Goal: Task Accomplishment & Management: Manage account settings

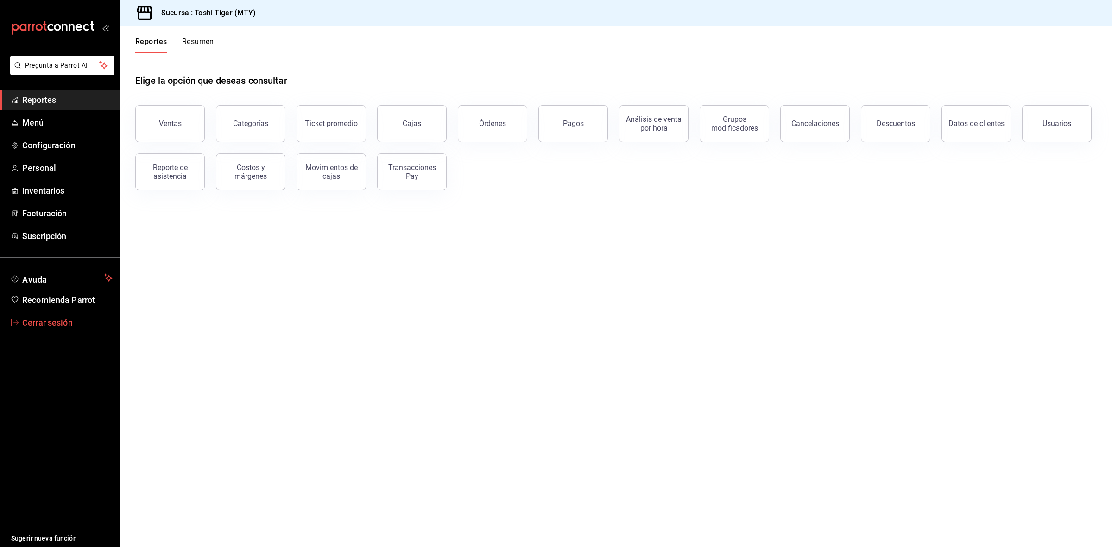
click at [45, 322] on span "Cerrar sesión" at bounding box center [67, 322] width 90 height 13
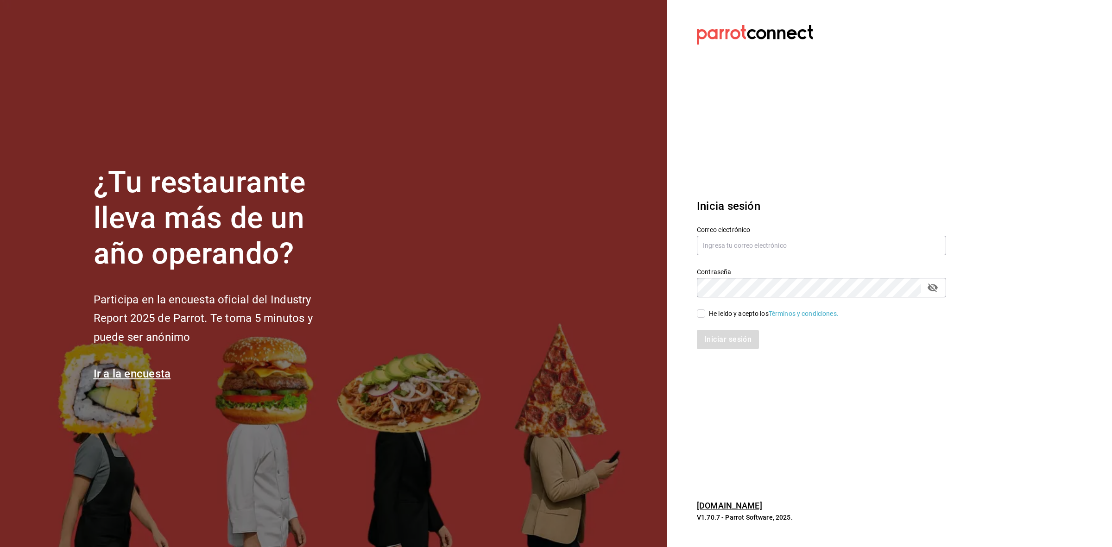
click at [754, 230] on label "Correo electrónico" at bounding box center [821, 229] width 249 height 6
click at [749, 244] on input "text" at bounding box center [821, 245] width 249 height 19
paste input "berrymunch@dorada.com"
type input "berrymunch@dorada.com"
click at [709, 312] on div "He leído y acepto los Términos y condiciones." at bounding box center [774, 314] width 130 height 10
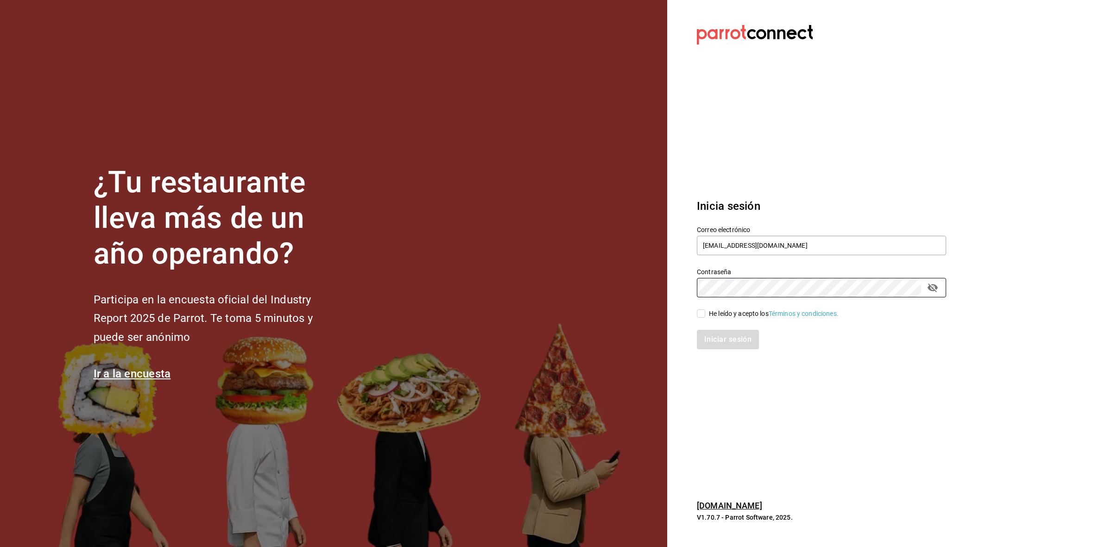
click at [705, 312] on input "He leído y acepto los Términos y condiciones." at bounding box center [701, 313] width 8 height 8
checkbox input "true"
click at [711, 337] on button "Iniciar sesión" at bounding box center [728, 339] width 63 height 19
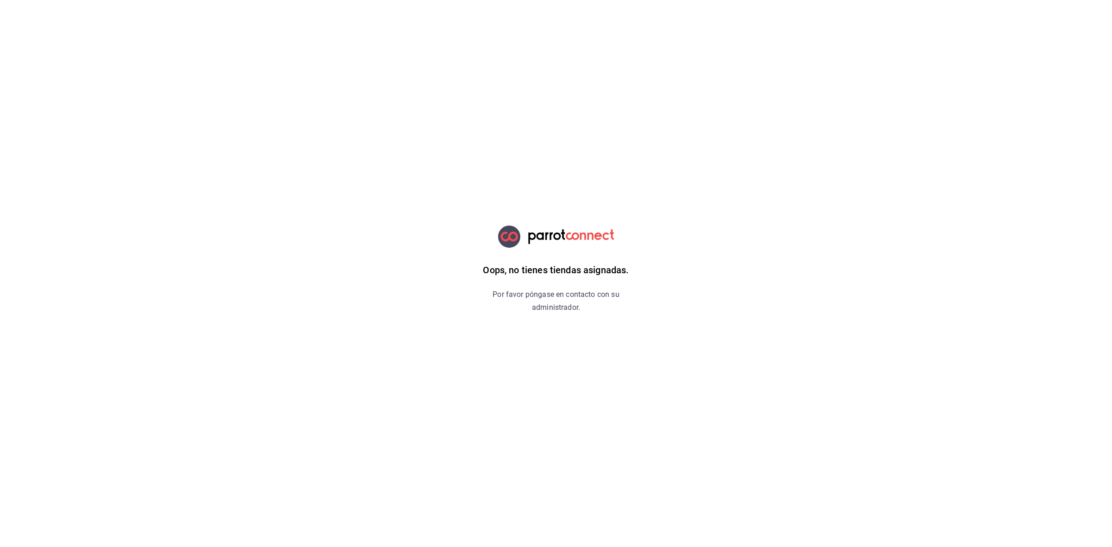
click at [674, 0] on html "Oops, no tienes tiendas asignadas. Por favor póngase en contacto con su adminis…" at bounding box center [556, 0] width 1112 height 0
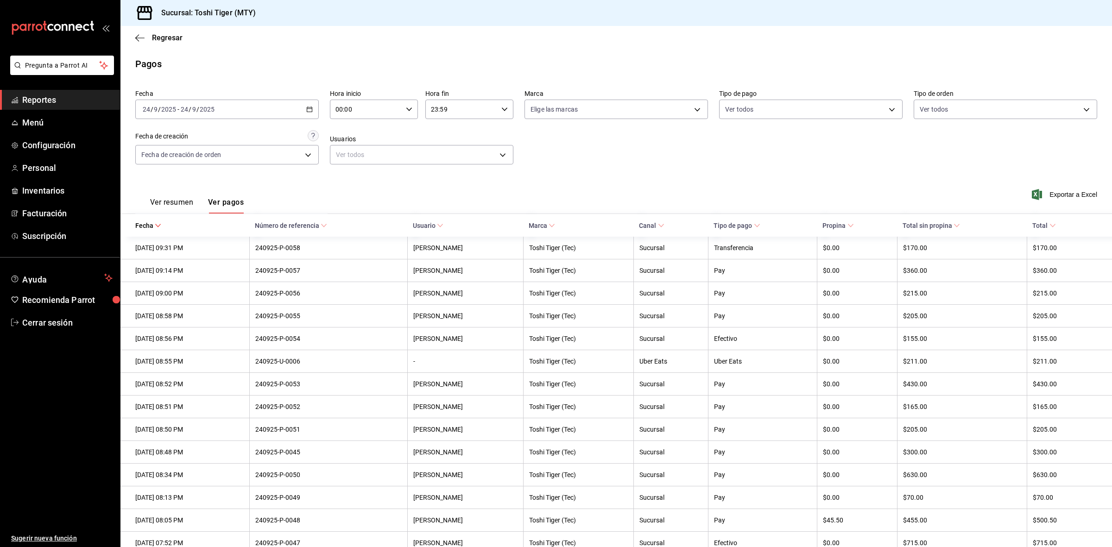
scroll to position [1232, 0]
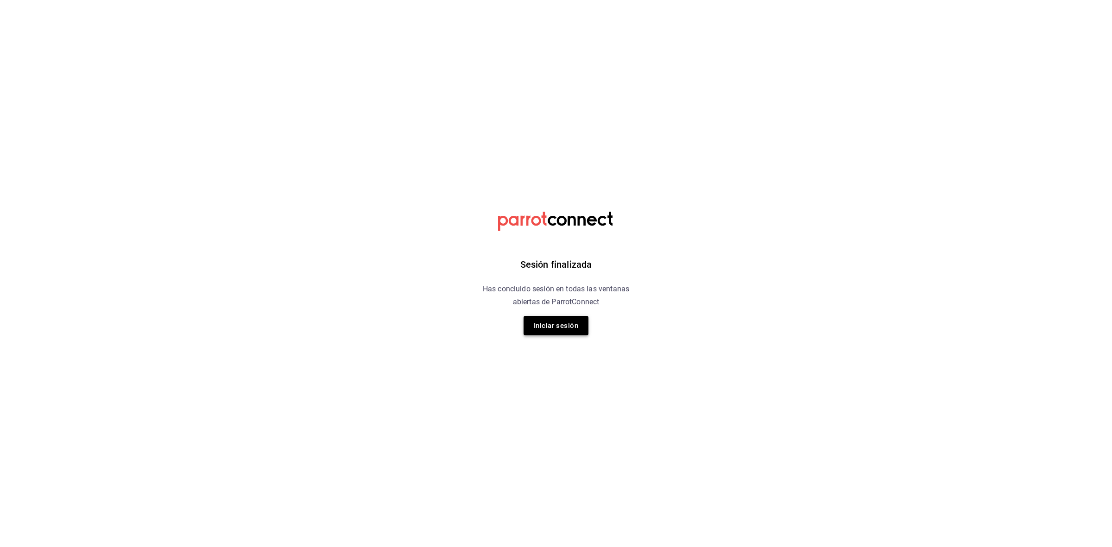
click at [538, 326] on button "Iniciar sesión" at bounding box center [555, 325] width 65 height 19
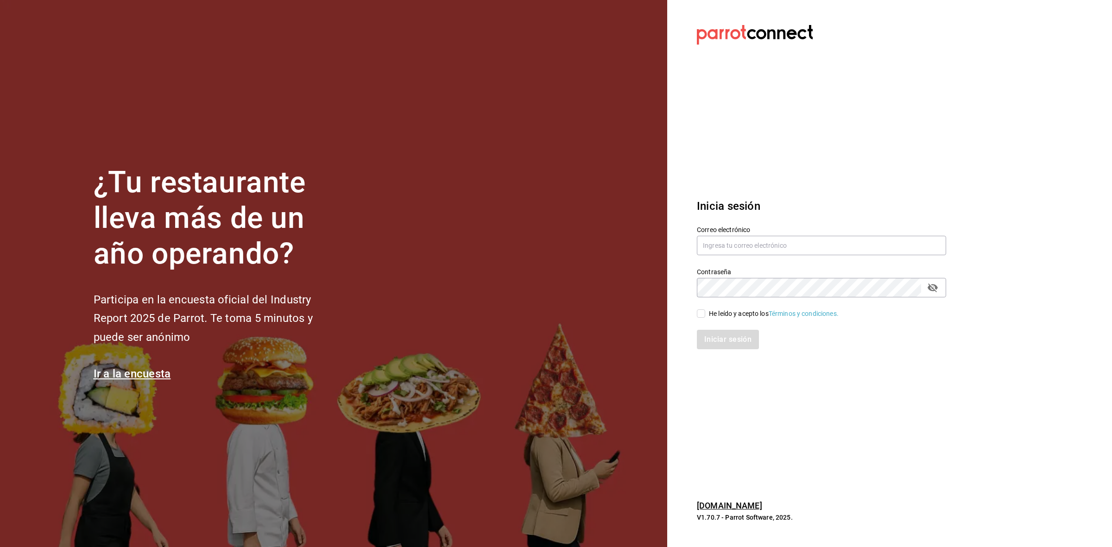
click at [727, 235] on div "Correo electrónico" at bounding box center [821, 241] width 249 height 31
click at [727, 238] on input "text" at bounding box center [821, 245] width 249 height 19
type input "berrymunch@dorada.com"
click at [700, 311] on input "He leído y acepto los Términos y condiciones." at bounding box center [701, 313] width 8 height 8
checkbox input "true"
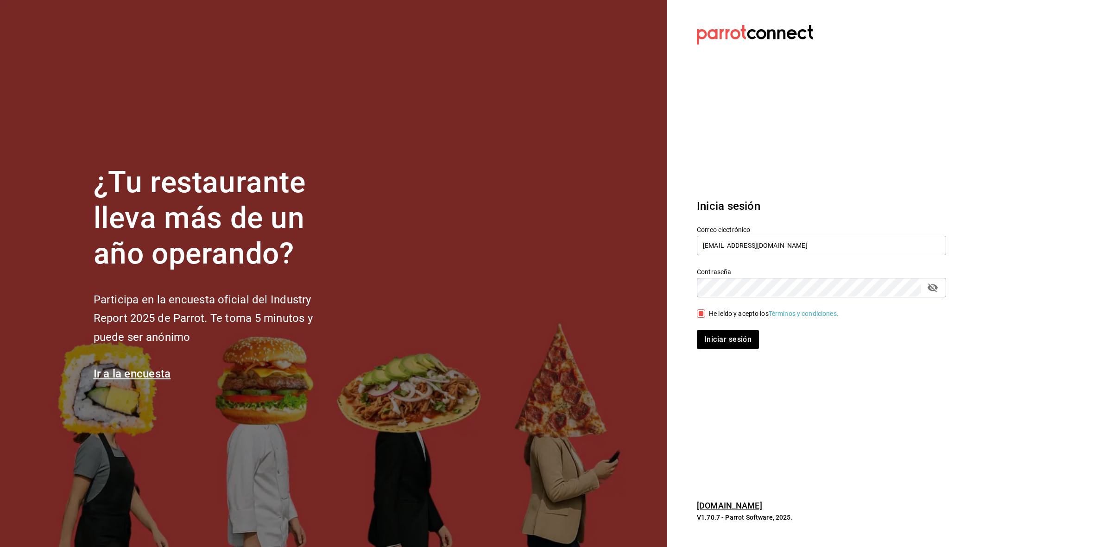
click at [711, 357] on div "Inicia sesión Correo electrónico berrymunch@dorada.com Contraseña Contraseña He…" at bounding box center [821, 274] width 249 height 174
click at [714, 333] on button "Iniciar sesión" at bounding box center [728, 339] width 63 height 19
click at [827, 80] on section "Datos incorrectos. Verifica que tu Correo o Contraseña estén bien escritos. Ini…" at bounding box center [817, 273] width 301 height 547
click at [795, 244] on input "text" at bounding box center [821, 245] width 249 height 19
type input "v"
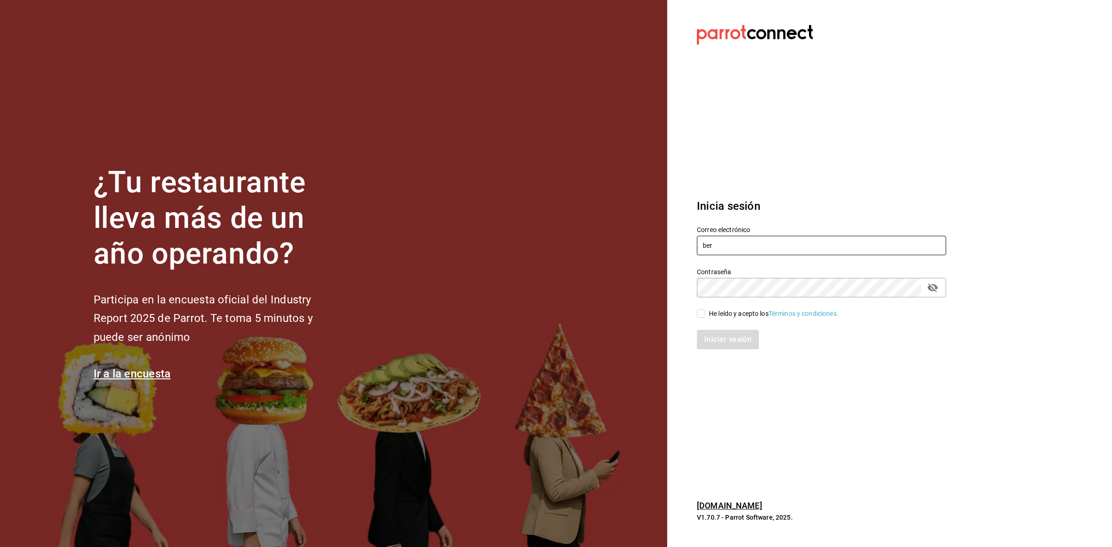
type input "berrymunch@dorada.com"
click at [699, 313] on input "He leído y acepto los Términos y condiciones." at bounding box center [701, 313] width 8 height 8
checkbox input "true"
click at [708, 343] on button "Iniciar sesión" at bounding box center [728, 339] width 63 height 19
click at [825, 251] on input "text" at bounding box center [821, 245] width 249 height 19
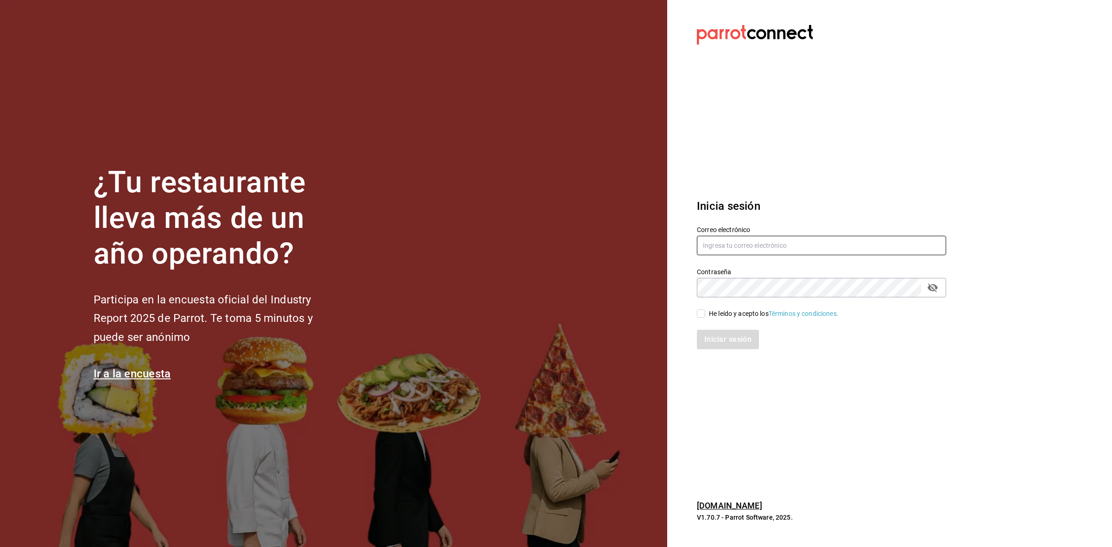
type input "berrymunch@dorada.com"
click at [703, 310] on input "He leído y acepto los Términos y condiciones." at bounding box center [701, 313] width 8 height 8
checkbox input "true"
click at [712, 334] on button "Iniciar sesión" at bounding box center [728, 339] width 63 height 19
click at [795, 248] on input "text" at bounding box center [821, 245] width 249 height 19
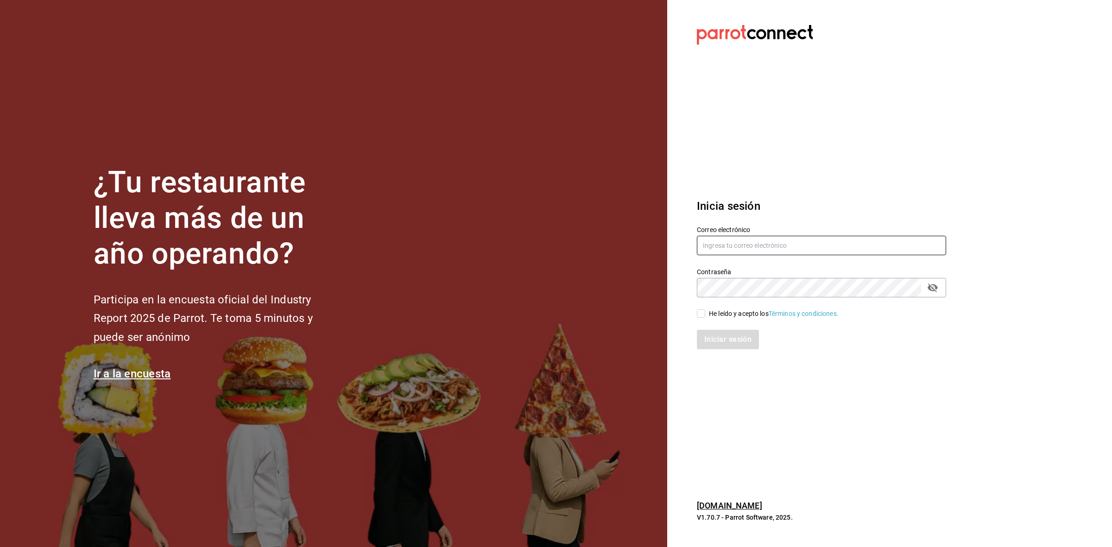
paste input "berry"
type input "berry"
click at [770, 239] on input "berry" at bounding box center [821, 245] width 249 height 19
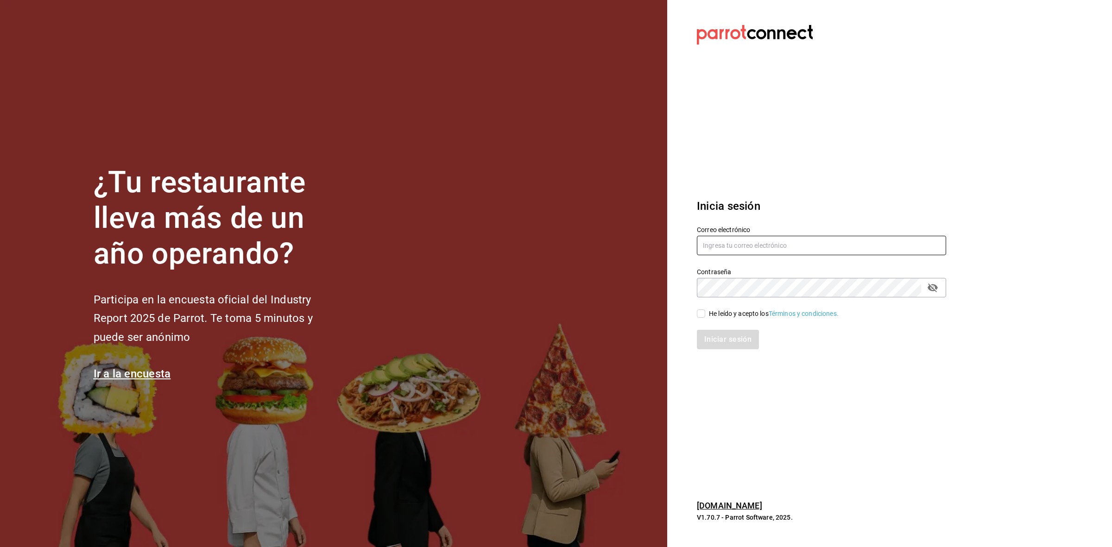
click at [772, 253] on input "text" at bounding box center [821, 245] width 249 height 19
paste input "berrymunch@dorada.com"
type input "berrymunch@dorada.com"
click at [825, 297] on div "He leído y acepto los Términos y condiciones." at bounding box center [815, 307] width 260 height 21
click at [704, 317] on input "He leído y acepto los Términos y condiciones." at bounding box center [701, 313] width 8 height 8
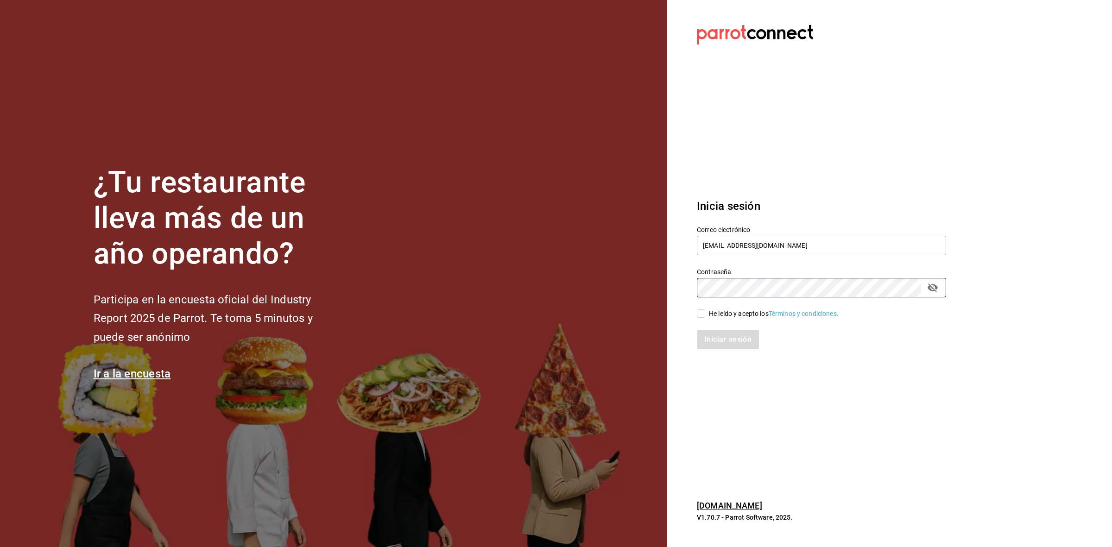
checkbox input "true"
click at [727, 344] on button "Iniciar sesión" at bounding box center [728, 339] width 63 height 19
click at [720, 245] on input "text" at bounding box center [821, 245] width 249 height 19
type input "berrymunch@dorada.com"
click at [699, 316] on input "He leído y acepto los Términos y condiciones." at bounding box center [701, 313] width 8 height 8
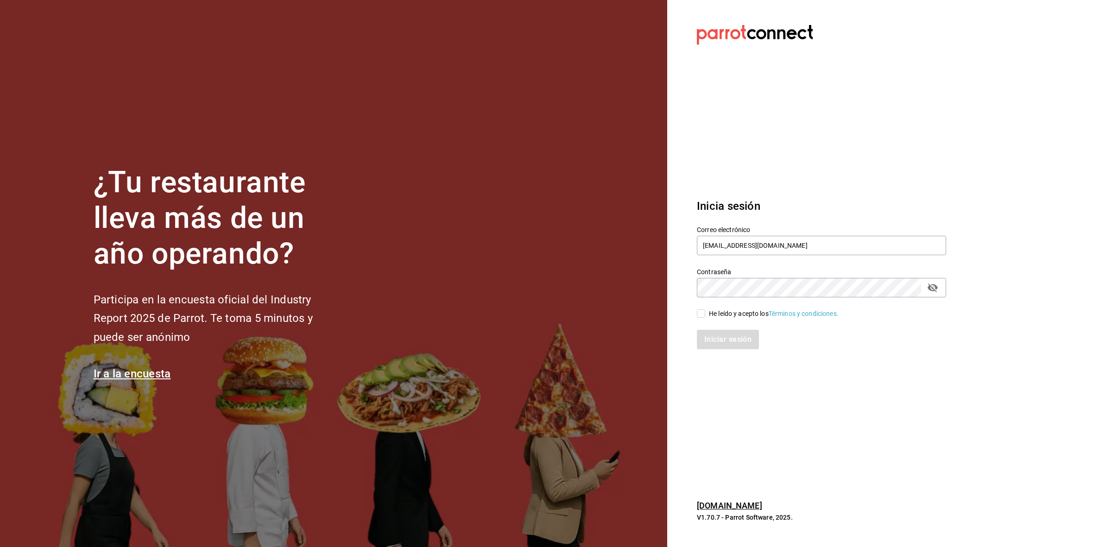
checkbox input "true"
click at [709, 342] on button "Iniciar sesión" at bounding box center [728, 339] width 63 height 19
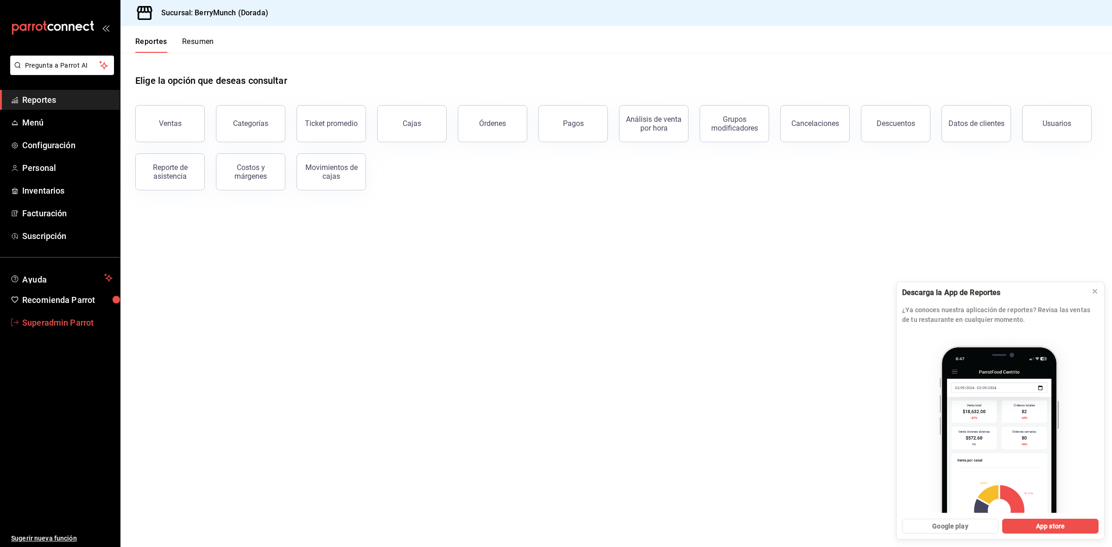
click at [70, 320] on span "Superadmin Parrot" at bounding box center [67, 322] width 90 height 13
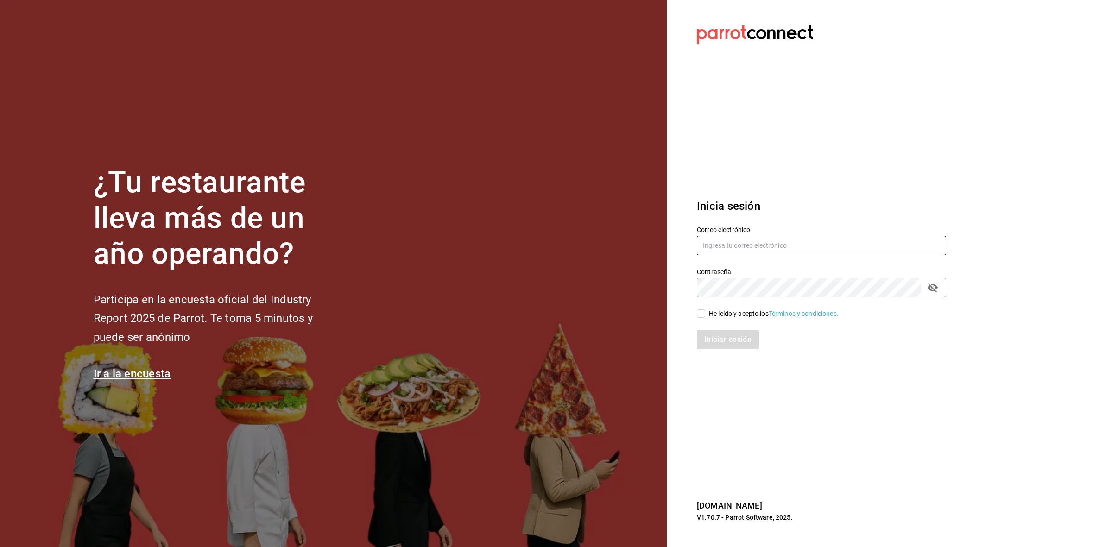
click at [728, 237] on input "text" at bounding box center [821, 245] width 249 height 19
paste input "[EMAIL_ADDRESS][DOMAIN_NAME]"
type input "[EMAIL_ADDRESS][DOMAIN_NAME]"
click at [700, 316] on input "He leído y acepto los Términos y condiciones." at bounding box center [701, 313] width 8 height 8
checkbox input "true"
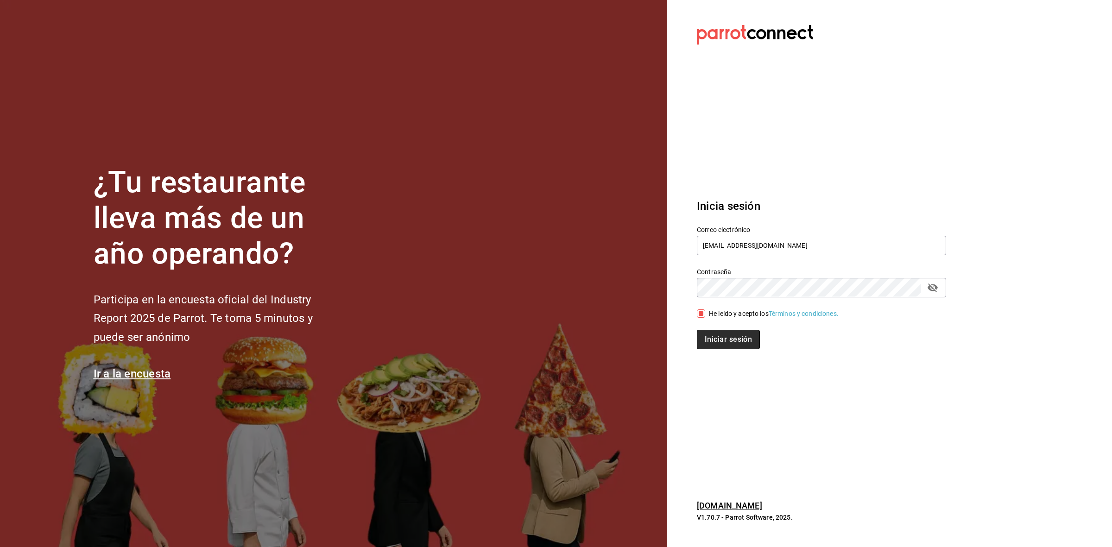
click at [716, 344] on button "Iniciar sesión" at bounding box center [728, 339] width 63 height 19
click at [723, 249] on input "text" at bounding box center [821, 245] width 249 height 19
type input "berrymunch@dorada.com"
click at [700, 315] on input "He leído y acepto los Términos y condiciones." at bounding box center [701, 313] width 8 height 8
checkbox input "true"
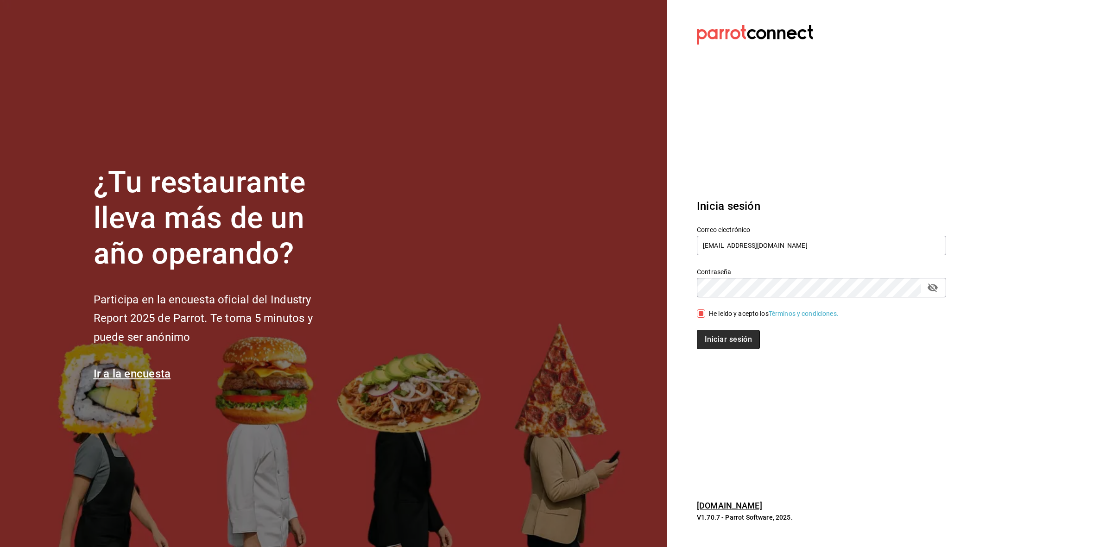
click at [703, 348] on button "Iniciar sesión" at bounding box center [728, 339] width 63 height 19
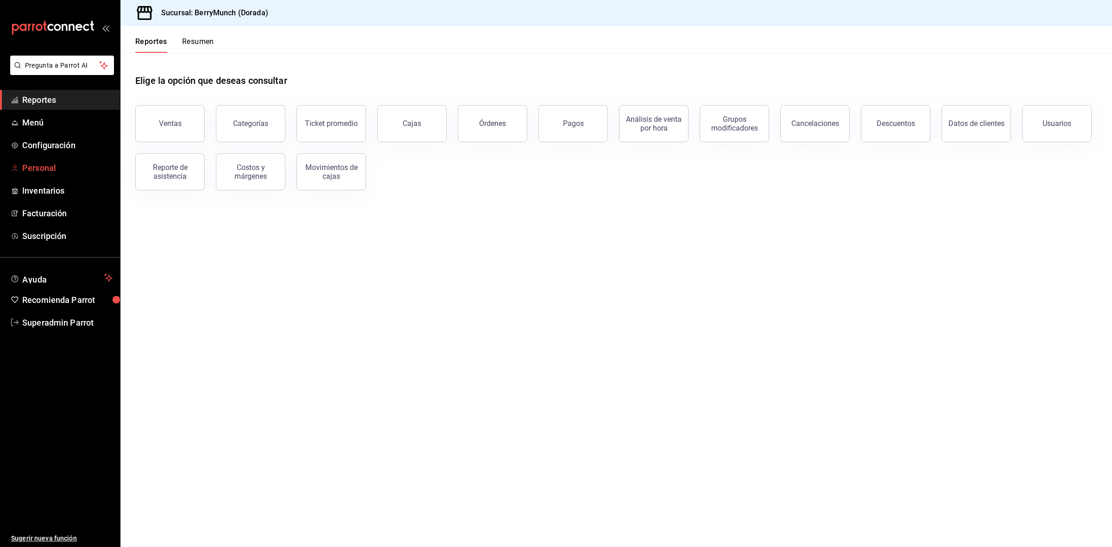
click at [42, 161] on link "Personal" at bounding box center [60, 168] width 120 height 20
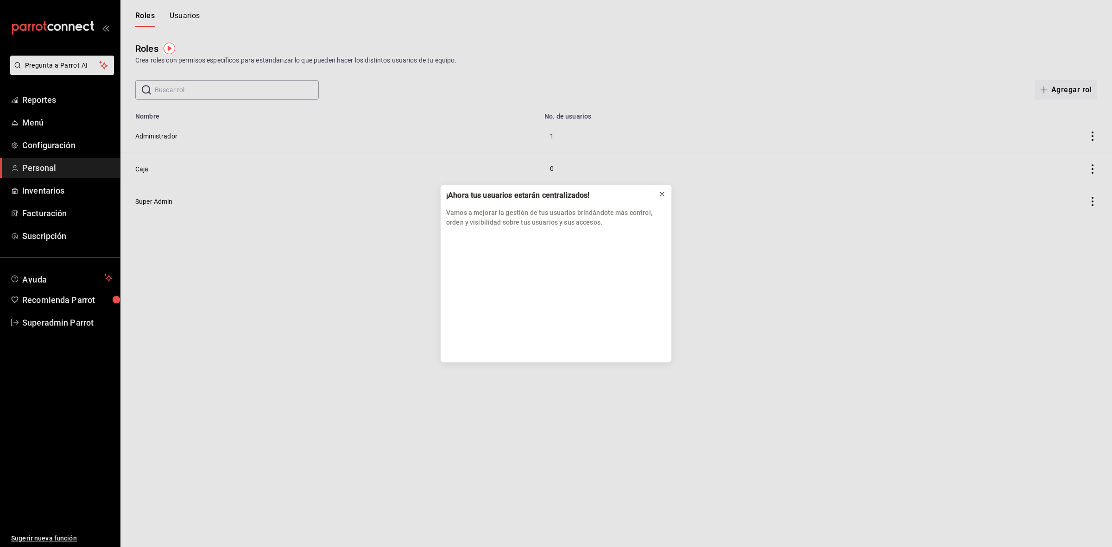
click at [666, 197] on button at bounding box center [661, 194] width 15 height 15
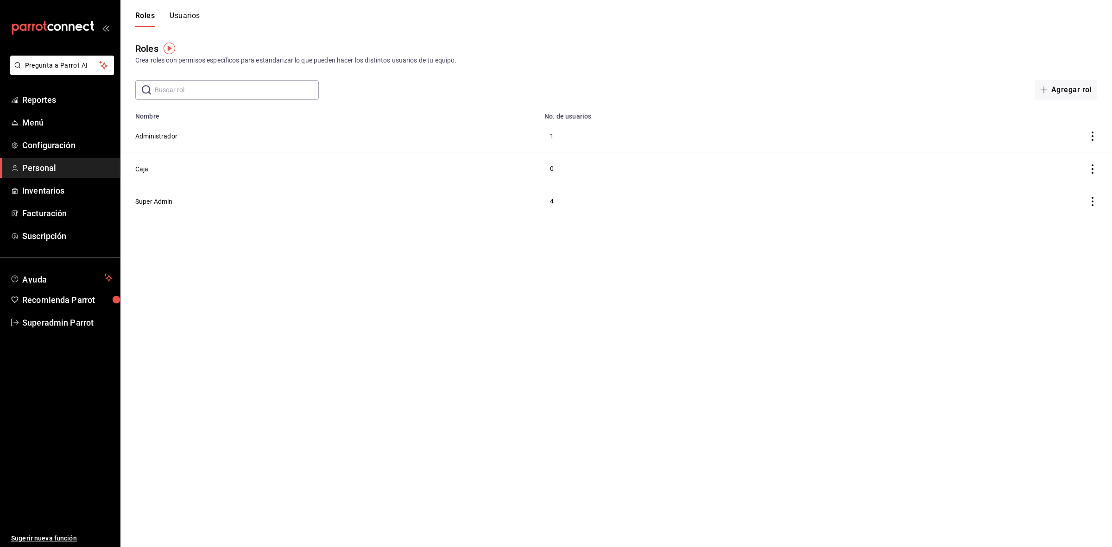
click at [176, 15] on button "Usuarios" at bounding box center [185, 19] width 31 height 16
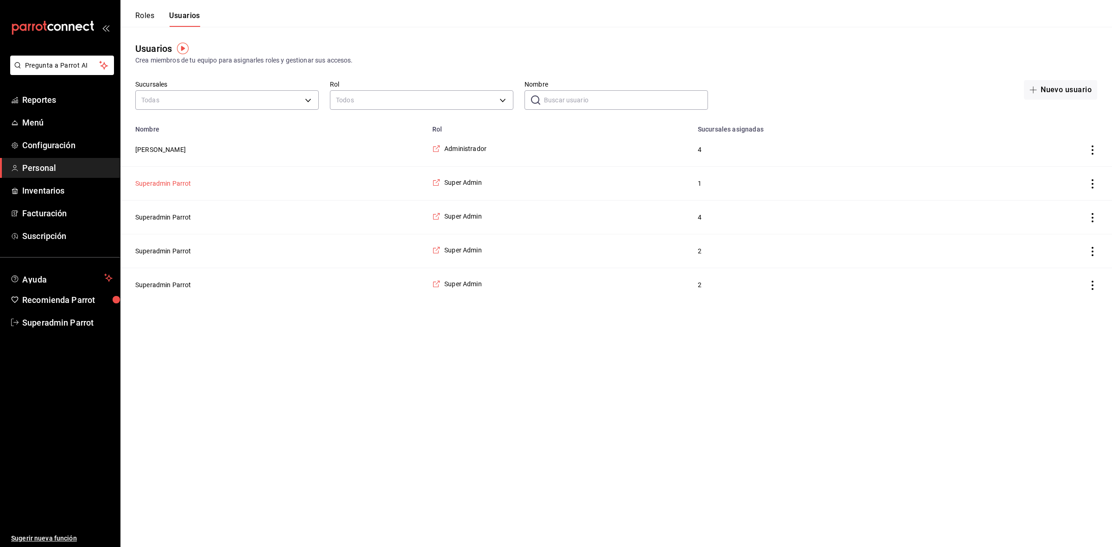
click at [170, 186] on button "Superadmin Parrot" at bounding box center [163, 183] width 56 height 9
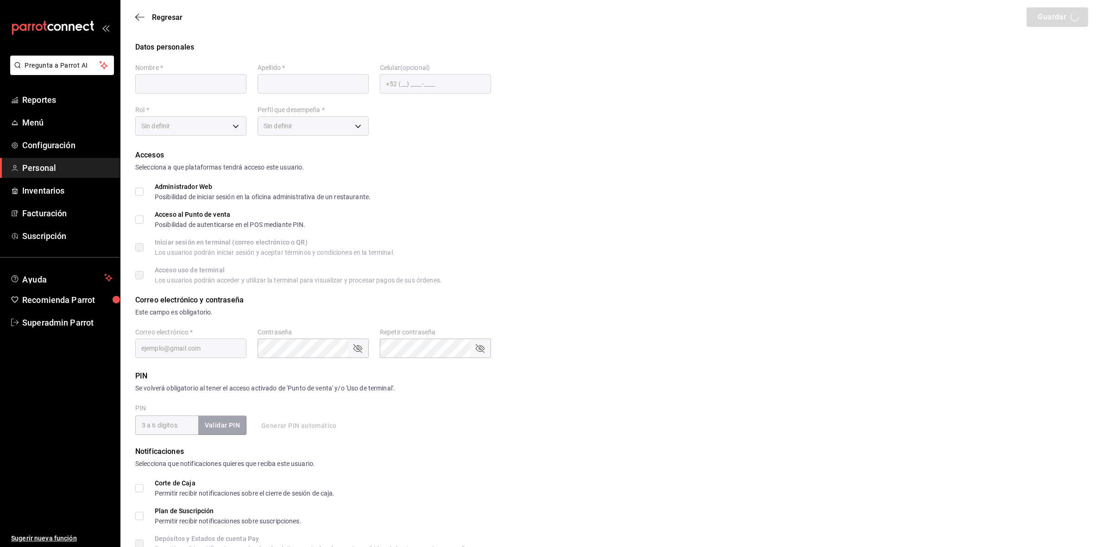
type input "Superadmin"
type input "Parrot"
type input "[EMAIL_ADDRESS][DOMAIN_NAME]"
type input "0277e7bc-d0a0-40a8-856d-0d4627bf96fc"
type input "ADMIN"
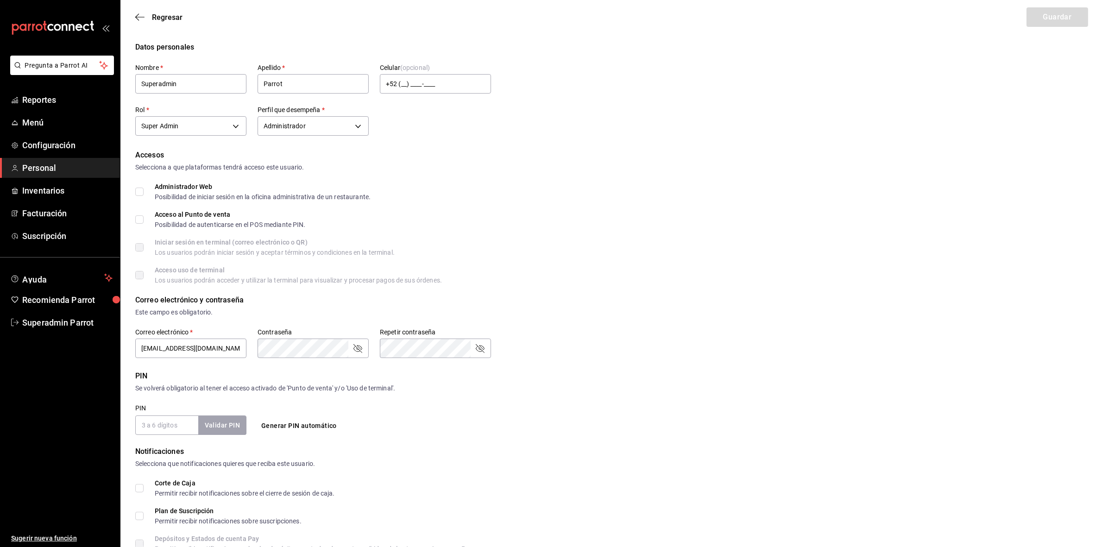
checkbox input "true"
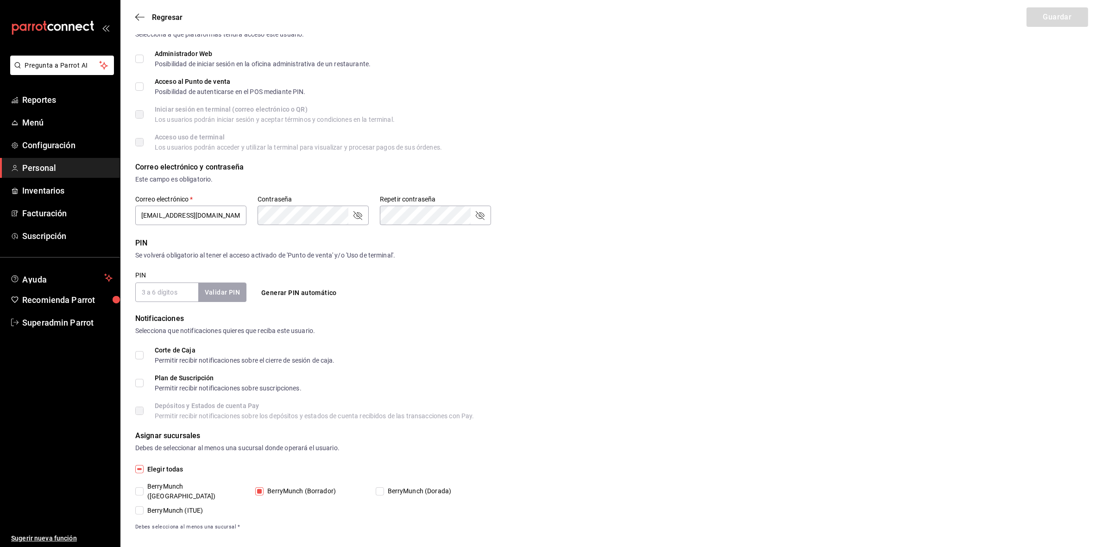
click at [140, 487] on input "BerryMunch ([GEOGRAPHIC_DATA])" at bounding box center [139, 491] width 8 height 8
click at [139, 487] on input "BerryMunch ([GEOGRAPHIC_DATA])" at bounding box center [139, 491] width 8 height 8
checkbox input "false"
click at [139, 506] on input "BerryMunch (ITUE)" at bounding box center [139, 510] width 8 height 8
checkbox input "true"
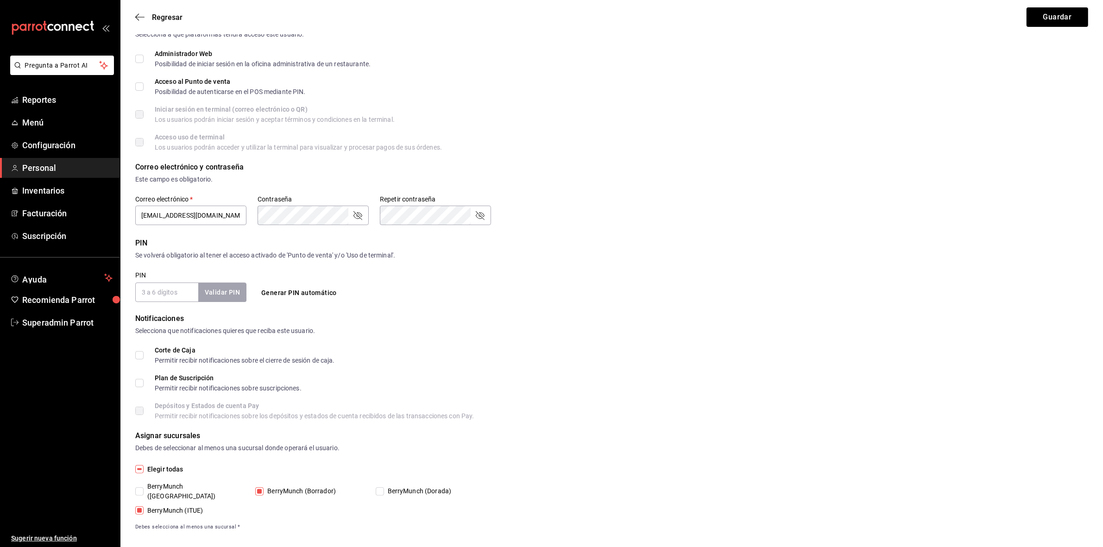
click at [140, 487] on input "BerryMunch ([GEOGRAPHIC_DATA])" at bounding box center [139, 491] width 8 height 8
checkbox input "true"
click at [385, 488] on span "BerryMunch (Dorada)" at bounding box center [418, 491] width 68 height 10
click at [384, 488] on input "BerryMunch (Dorada)" at bounding box center [380, 491] width 8 height 8
checkbox input "true"
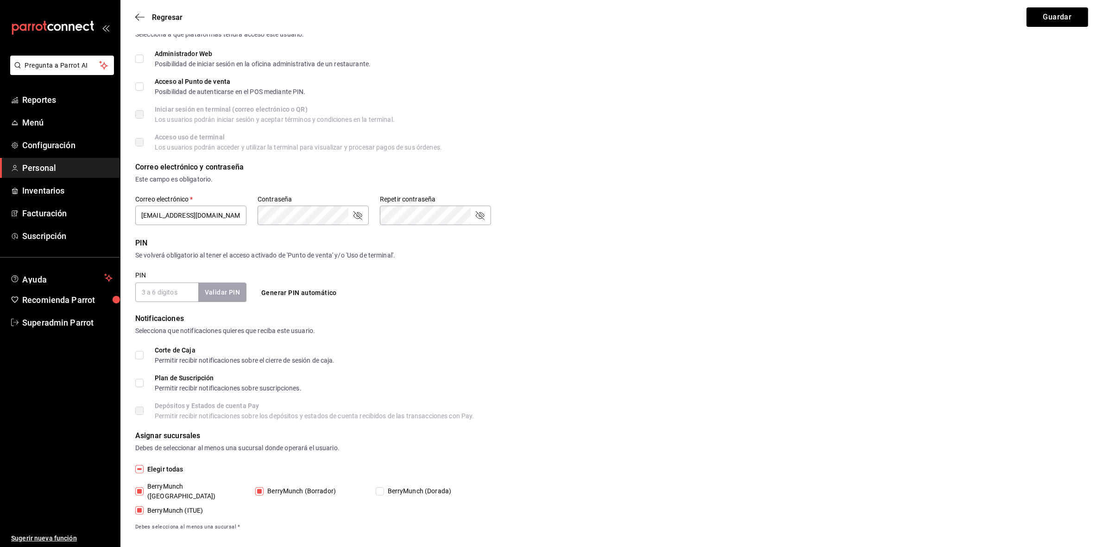
checkbox input "true"
click at [181, 291] on input "PIN" at bounding box center [166, 292] width 63 height 19
type input "945507"
checkbox input "true"
click at [235, 297] on button "Validar PIN" at bounding box center [221, 293] width 49 height 20
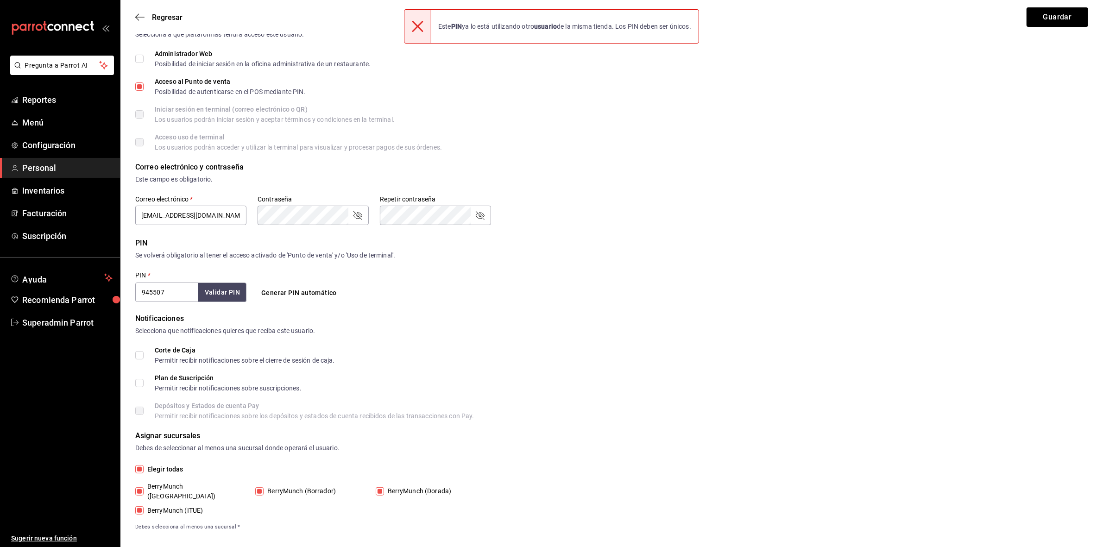
click at [171, 297] on input "945507" at bounding box center [166, 292] width 63 height 19
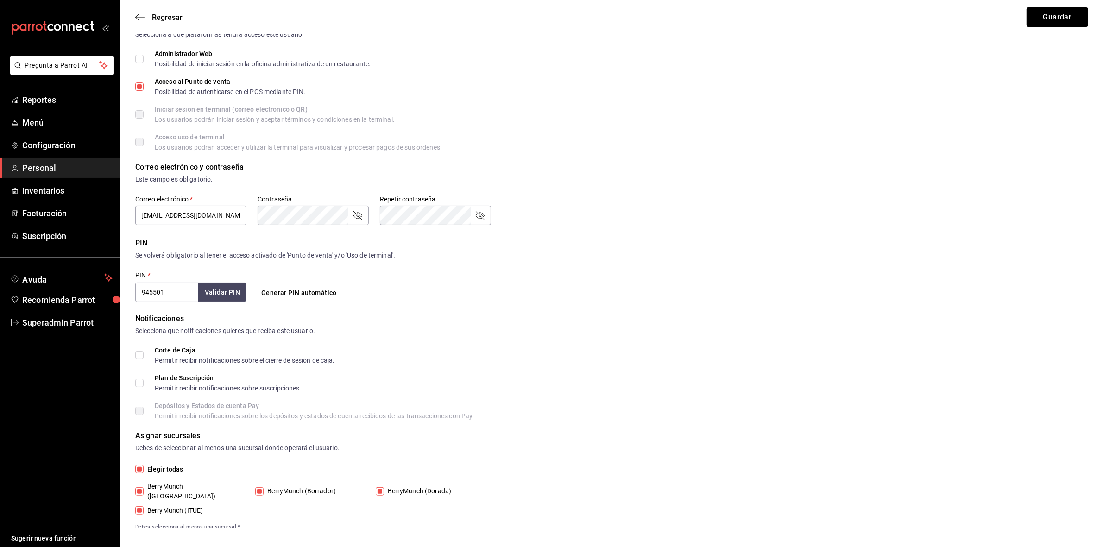
type input "945501"
click at [233, 294] on button "Validar PIN" at bounding box center [221, 293] width 49 height 20
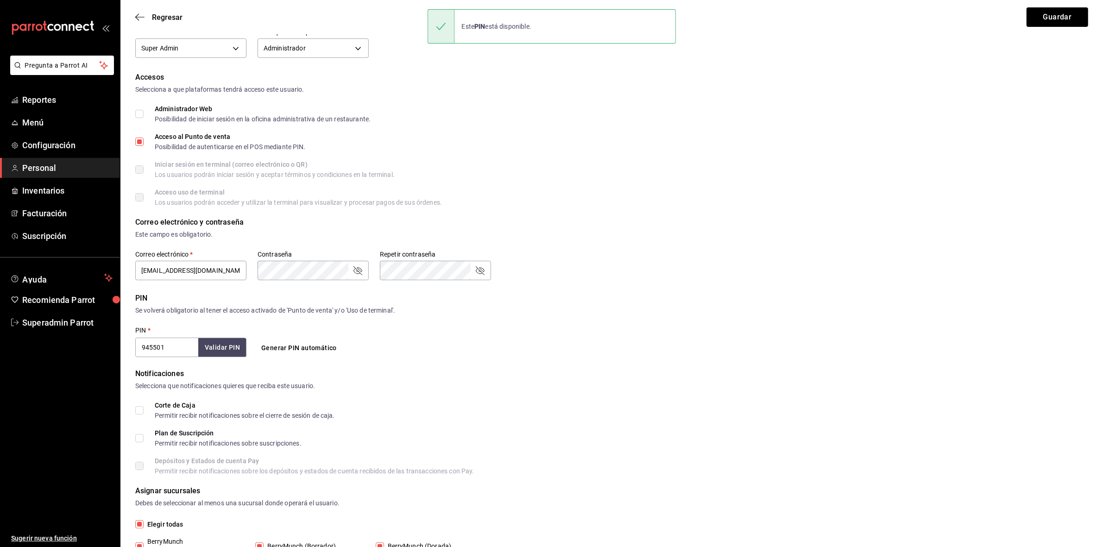
scroll to position [75, 0]
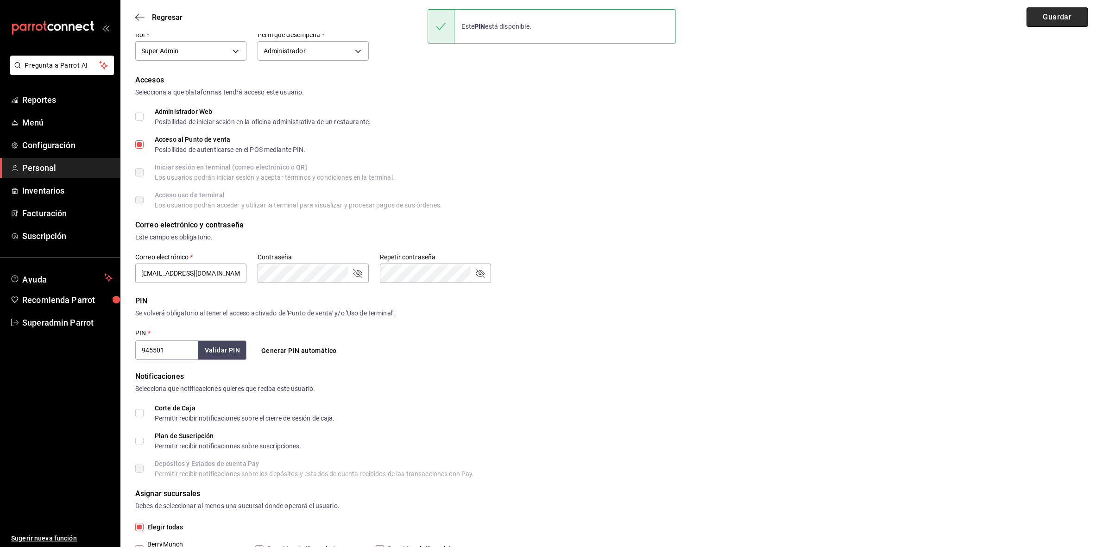
click at [1064, 17] on button "Guardar" at bounding box center [1057, 16] width 62 height 19
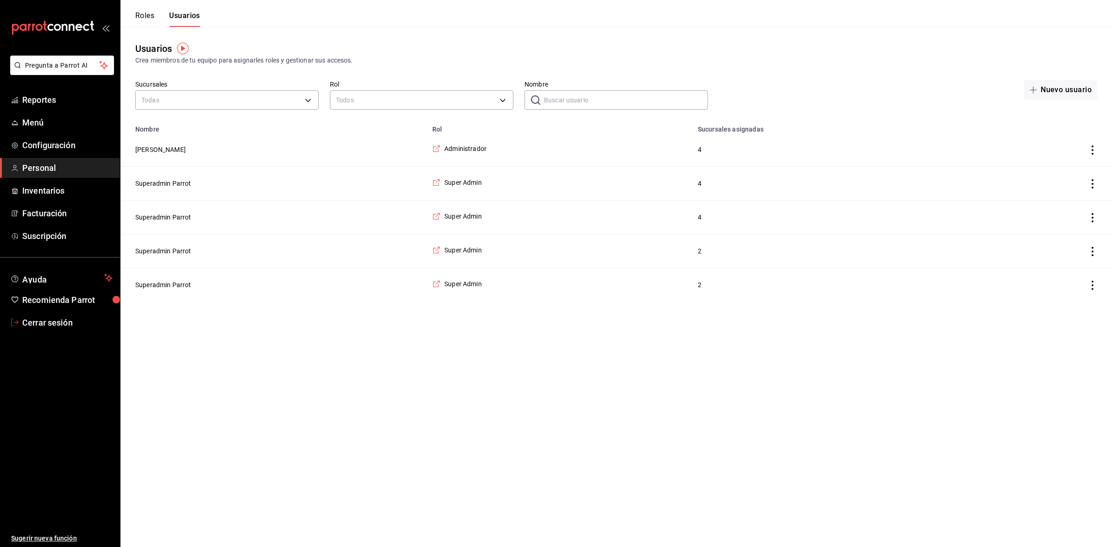
click at [42, 324] on span "Cerrar sesión" at bounding box center [67, 322] width 90 height 13
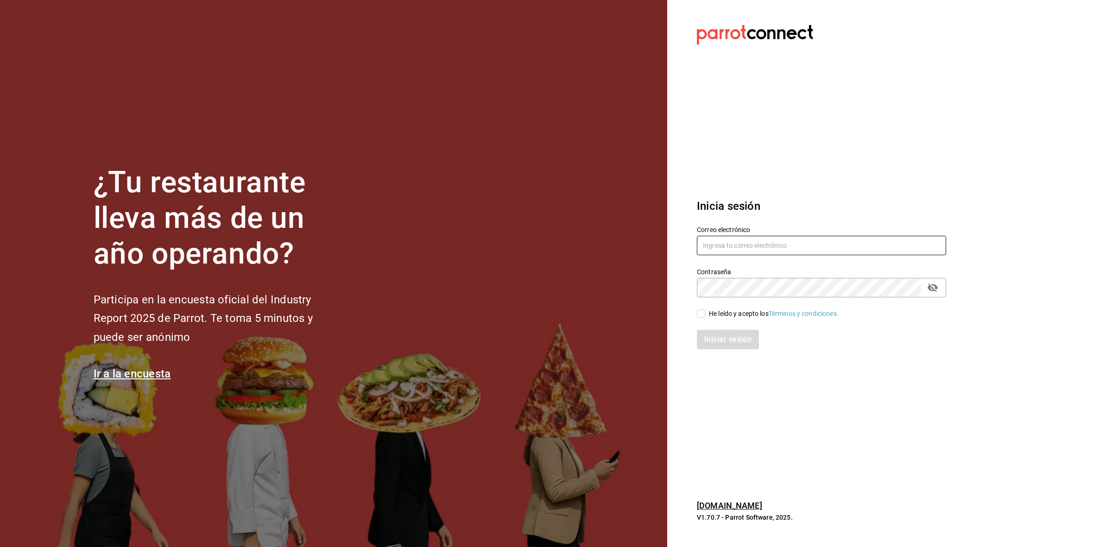
click at [773, 248] on input "text" at bounding box center [821, 245] width 249 height 19
paste input "berrymunch@itue.com"
type input "berrymunch@itue.com"
click at [701, 315] on input "He leído y acepto los Términos y condiciones." at bounding box center [701, 313] width 8 height 8
checkbox input "true"
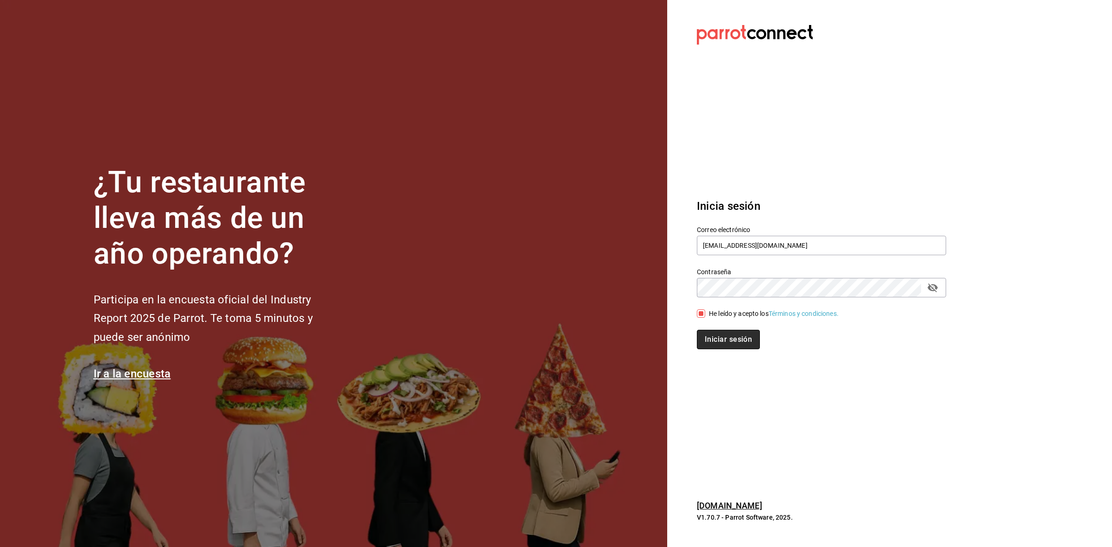
click at [707, 337] on button "Iniciar sesión" at bounding box center [728, 339] width 63 height 19
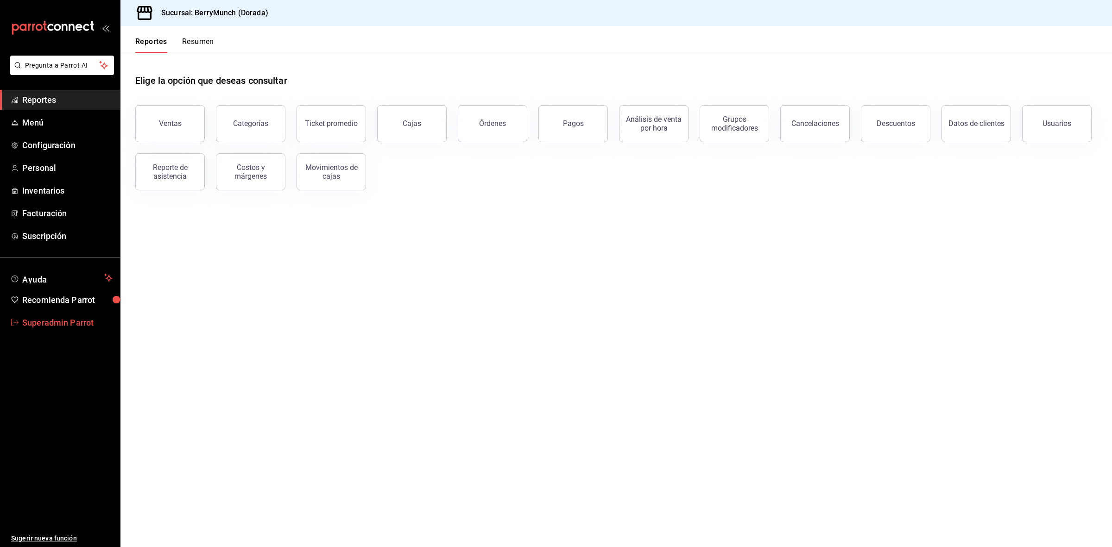
click at [55, 316] on span "Superadmin Parrot" at bounding box center [67, 322] width 90 height 13
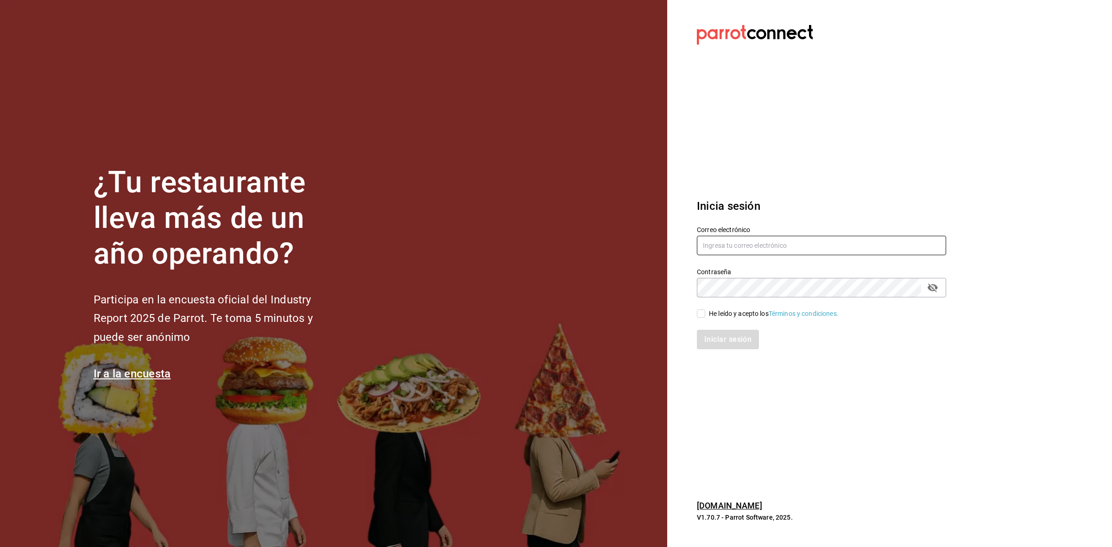
click at [715, 245] on input "text" at bounding box center [821, 245] width 249 height 19
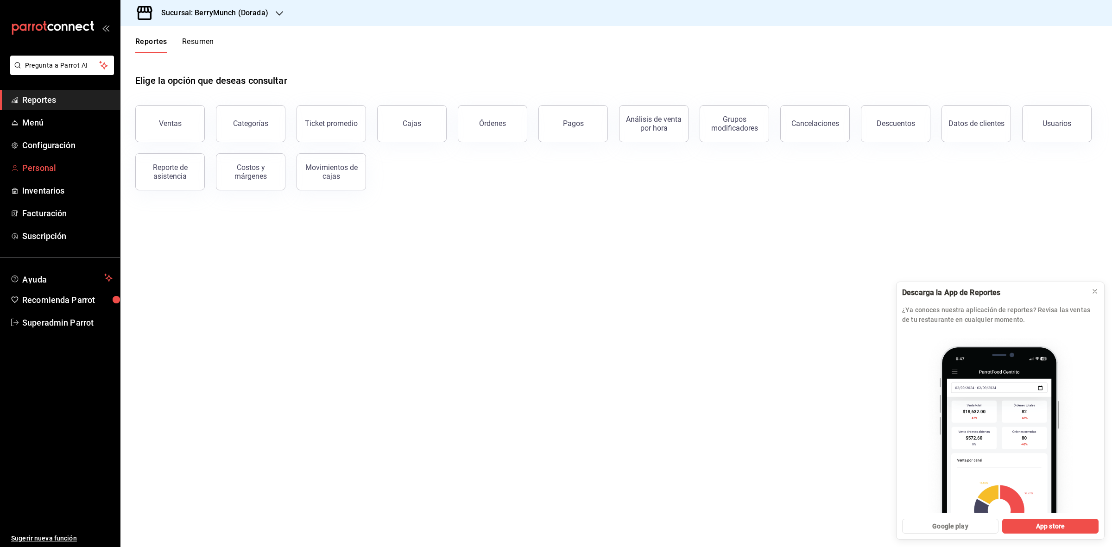
click at [40, 164] on span "Personal" at bounding box center [67, 168] width 90 height 13
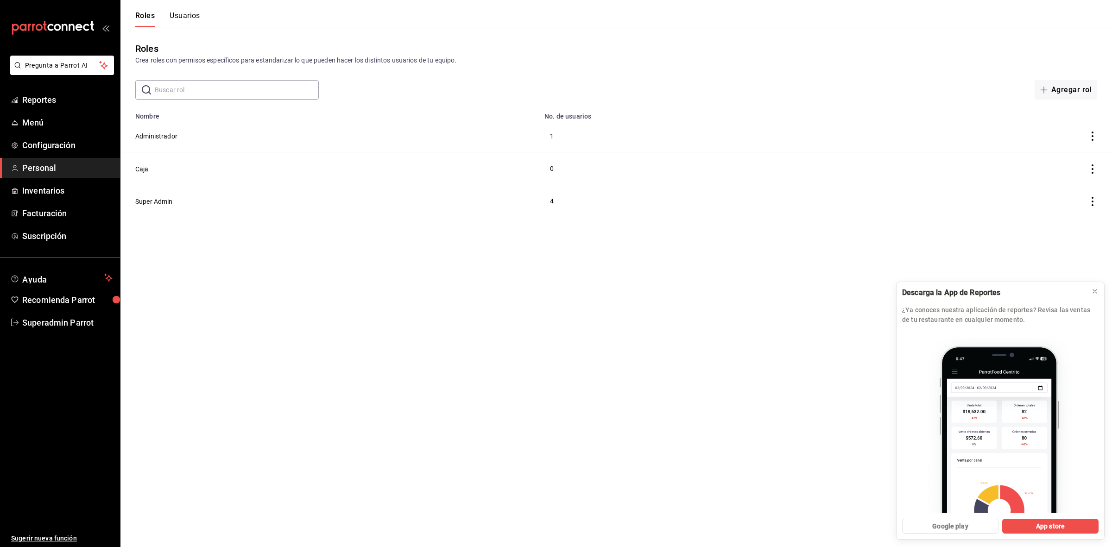
click at [183, 19] on button "Usuarios" at bounding box center [185, 19] width 31 height 16
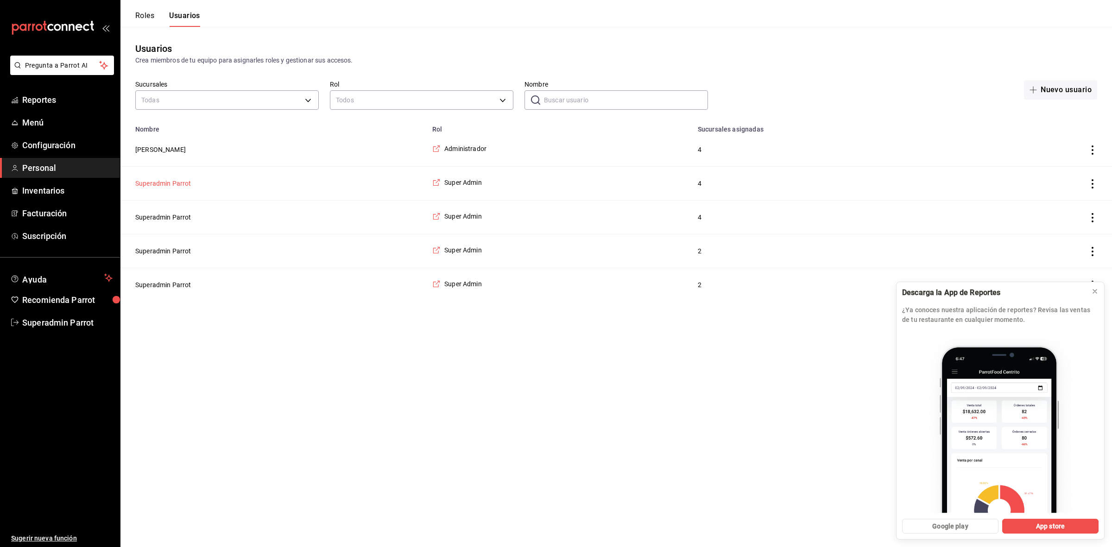
click at [175, 186] on button "Superadmin Parrot" at bounding box center [163, 183] width 56 height 9
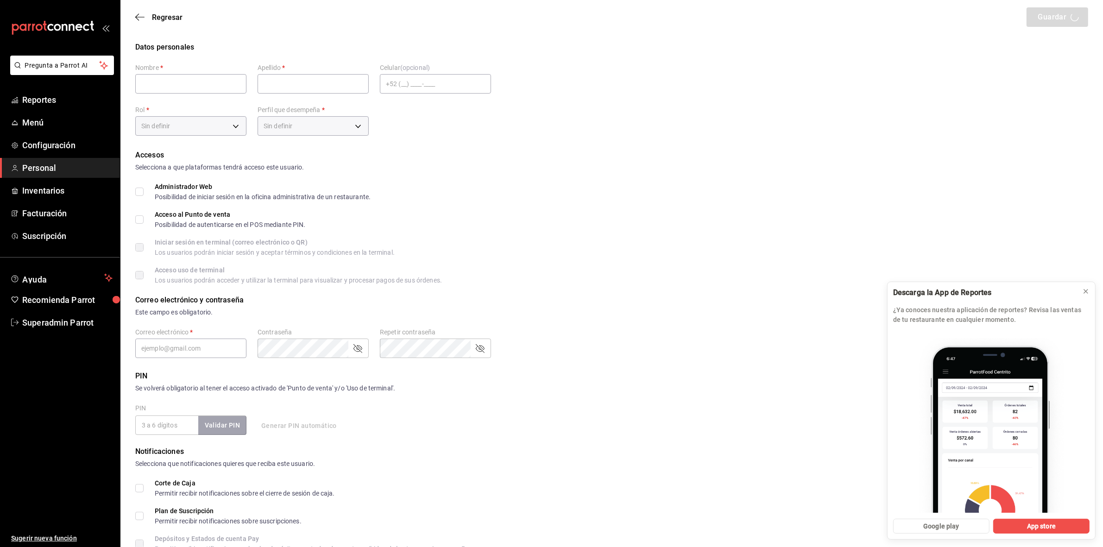
type input "Superadmin"
type input "Parrot"
checkbox input "true"
type input "berrymunch@itue.com"
type input "945501"
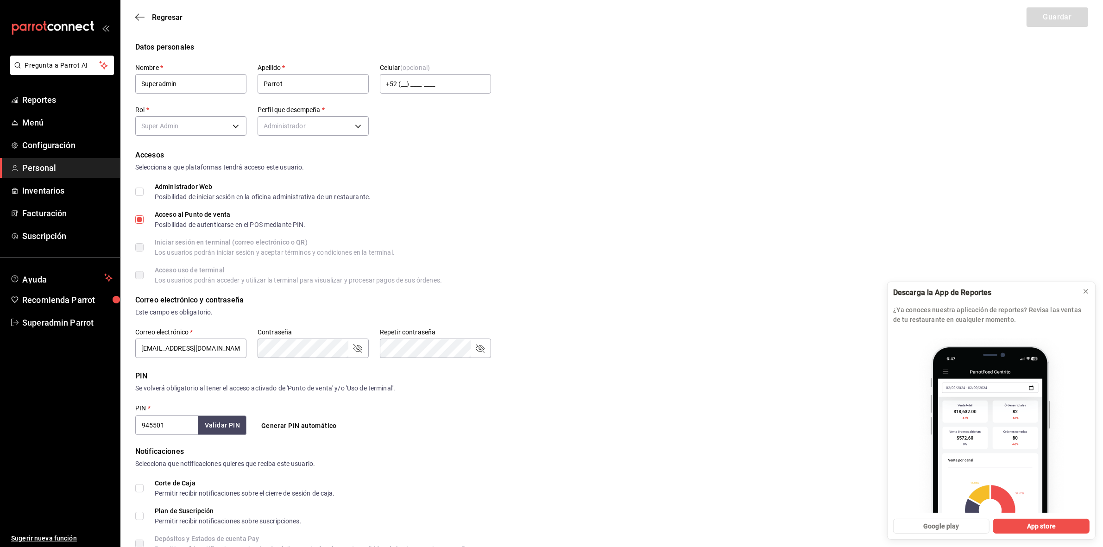
type input "0277e7bc-d0a0-40a8-856d-0d4627bf96fc"
type input "ADMIN"
checkbox input "true"
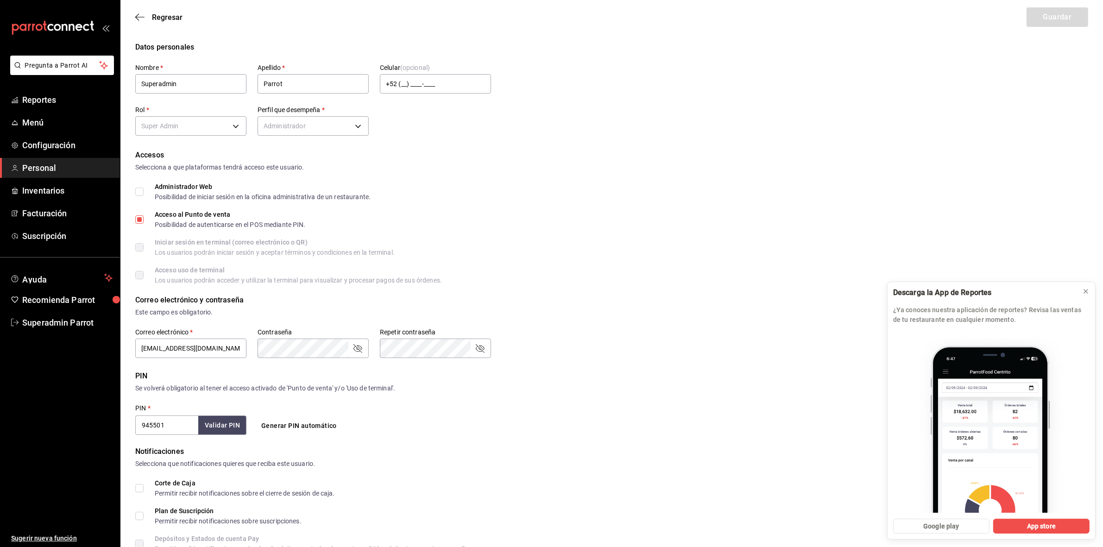
checkbox input "true"
click at [180, 427] on input "945501" at bounding box center [166, 424] width 63 height 19
type input "945507"
click at [244, 427] on button "Validar PIN" at bounding box center [221, 425] width 49 height 20
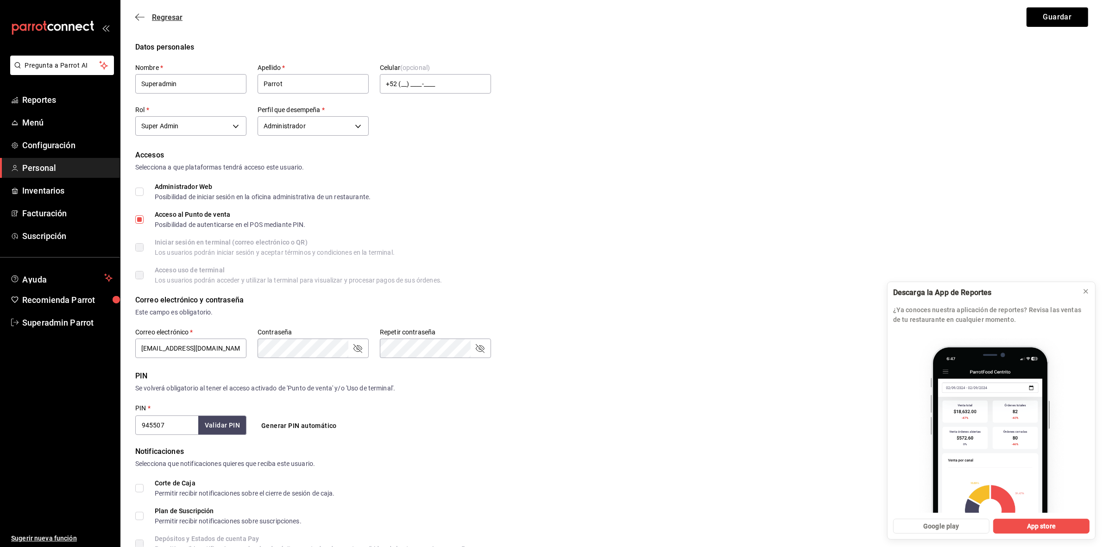
click at [142, 15] on icon "button" at bounding box center [139, 17] width 9 height 8
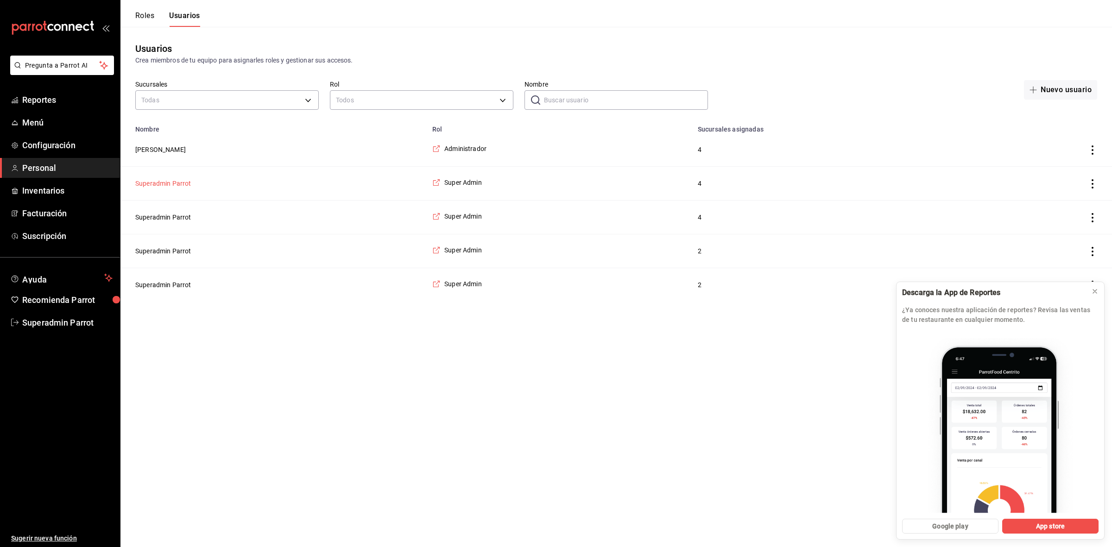
click at [181, 184] on button "Superadmin Parrot" at bounding box center [163, 183] width 56 height 9
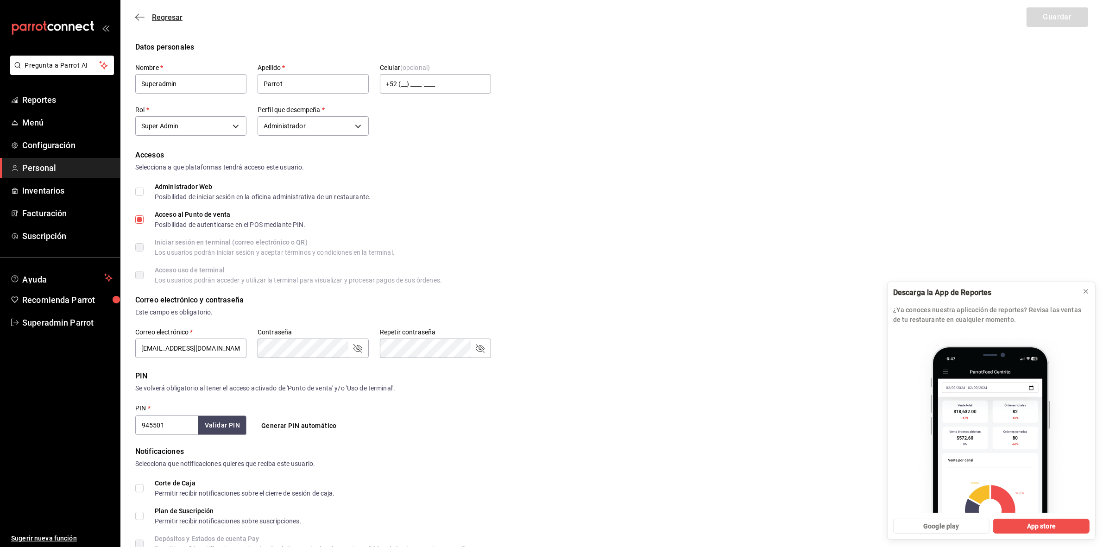
click at [141, 13] on icon "button" at bounding box center [139, 17] width 9 height 8
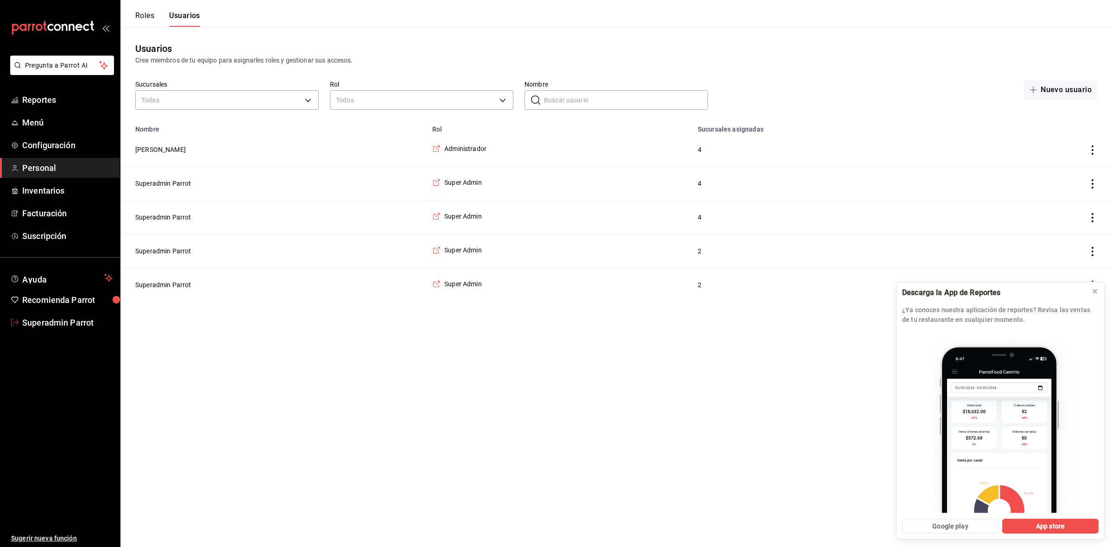
click at [47, 322] on span "Superadmin Parrot" at bounding box center [67, 322] width 90 height 13
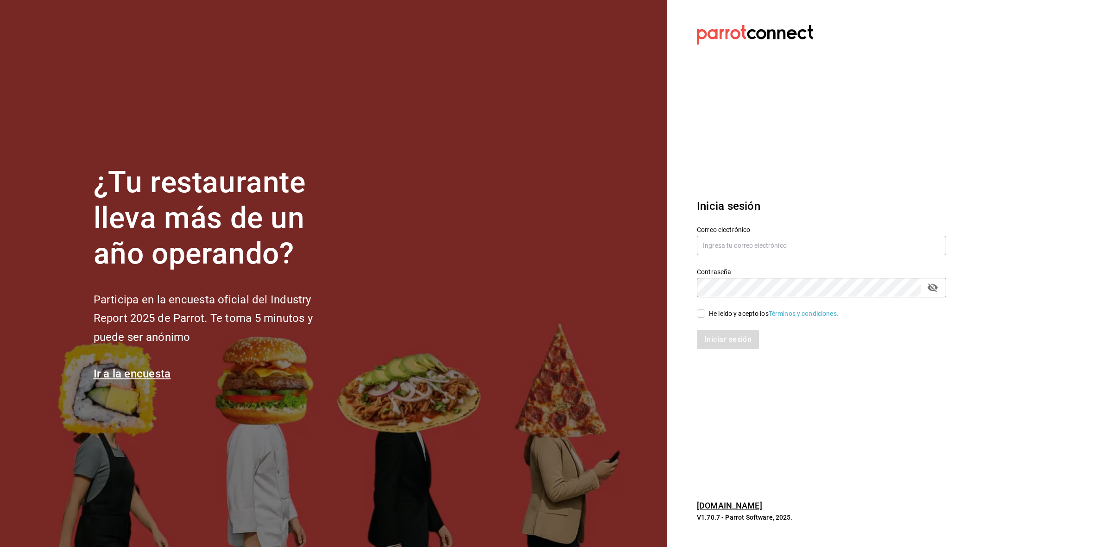
click at [735, 233] on label "Correo electrónico" at bounding box center [821, 229] width 249 height 6
click at [732, 244] on input "text" at bounding box center [821, 245] width 249 height 19
type input "berrymunch@itue.com"
click at [703, 316] on input "He leído y acepto los Términos y condiciones." at bounding box center [701, 313] width 8 height 8
checkbox input "true"
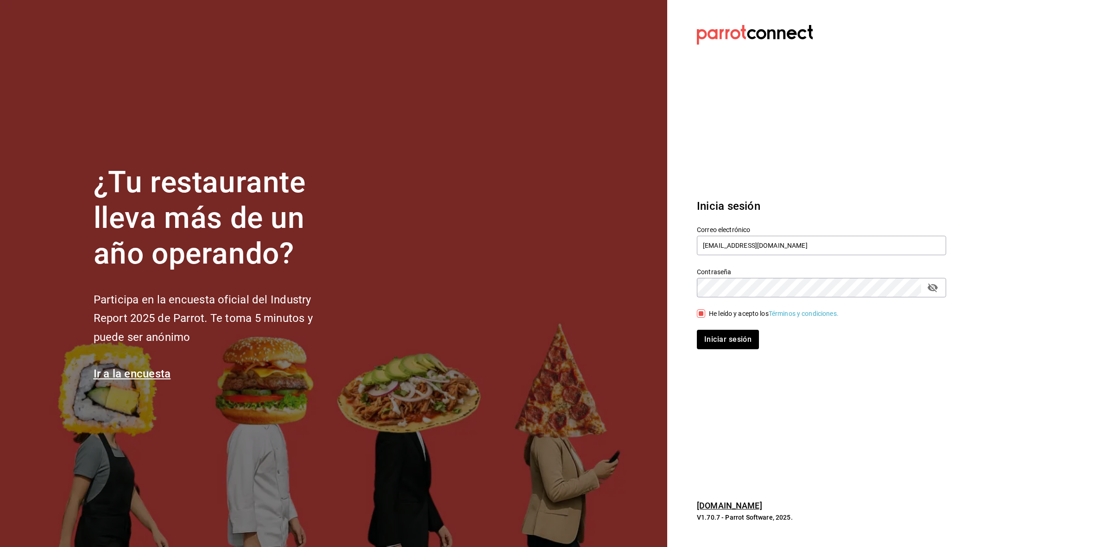
click at [703, 329] on div "Iniciar sesión" at bounding box center [815, 334] width 260 height 31
click at [701, 351] on div "Inicia sesión Correo electrónico berrymunch@itue.com Contraseña Contraseña He l…" at bounding box center [821, 274] width 249 height 174
click at [704, 346] on button "Iniciar sesión" at bounding box center [728, 339] width 63 height 19
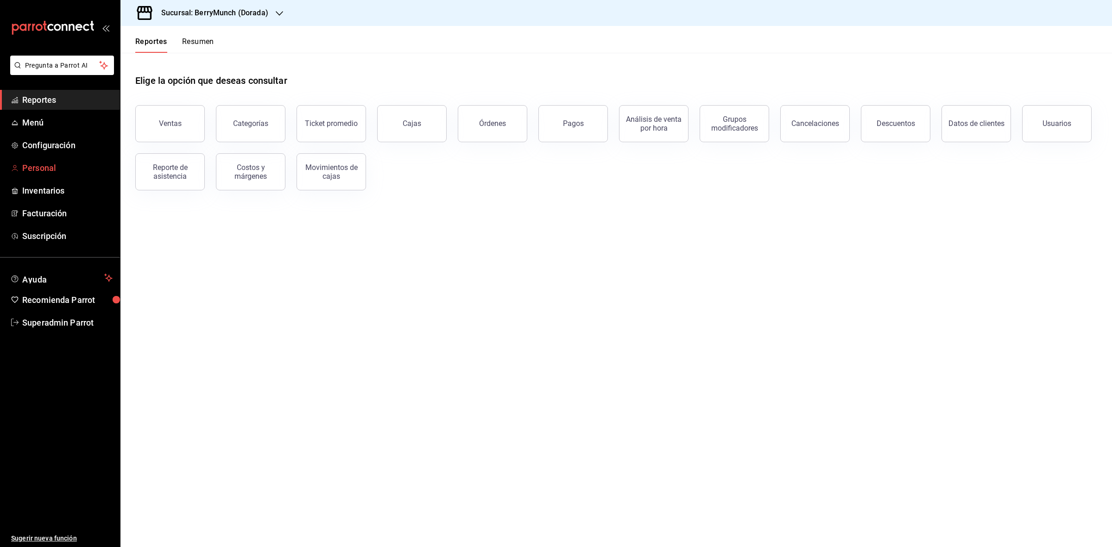
click at [46, 165] on span "Personal" at bounding box center [67, 168] width 90 height 13
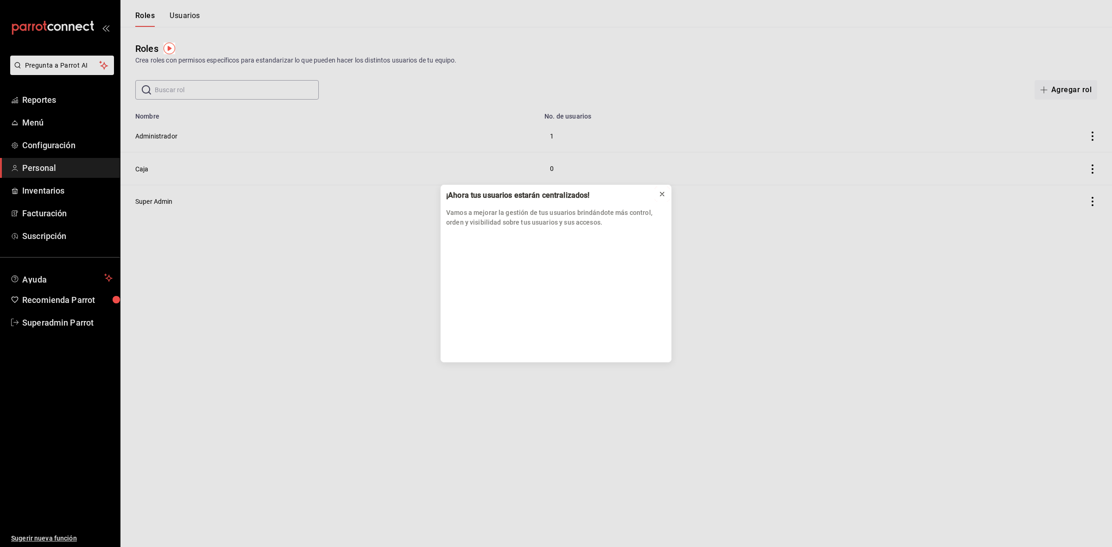
click at [663, 195] on icon at bounding box center [661, 193] width 7 height 7
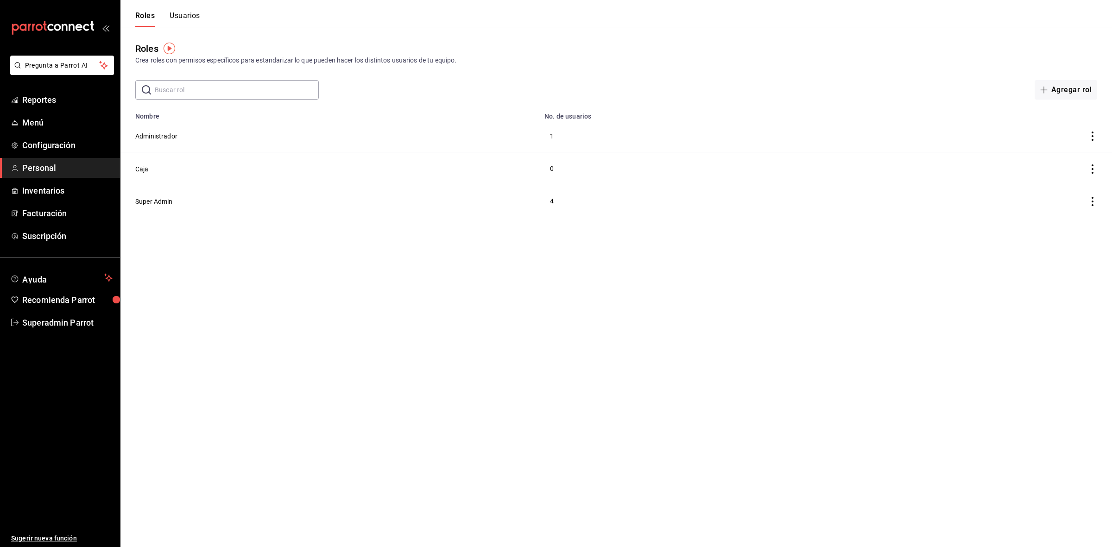
click at [151, 146] on td "Administrador" at bounding box center [329, 136] width 418 height 32
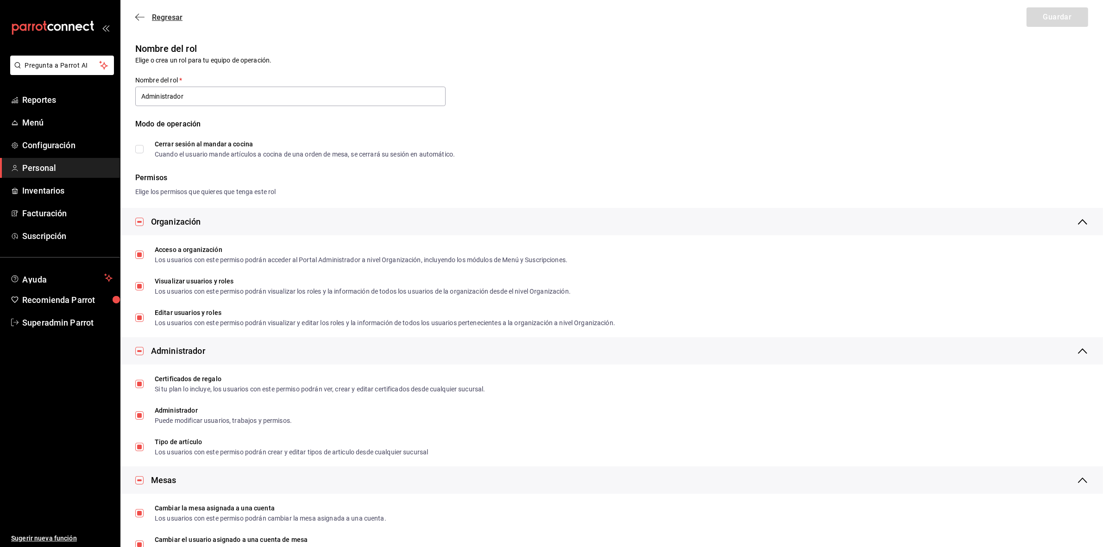
click at [144, 18] on icon "button" at bounding box center [139, 17] width 9 height 8
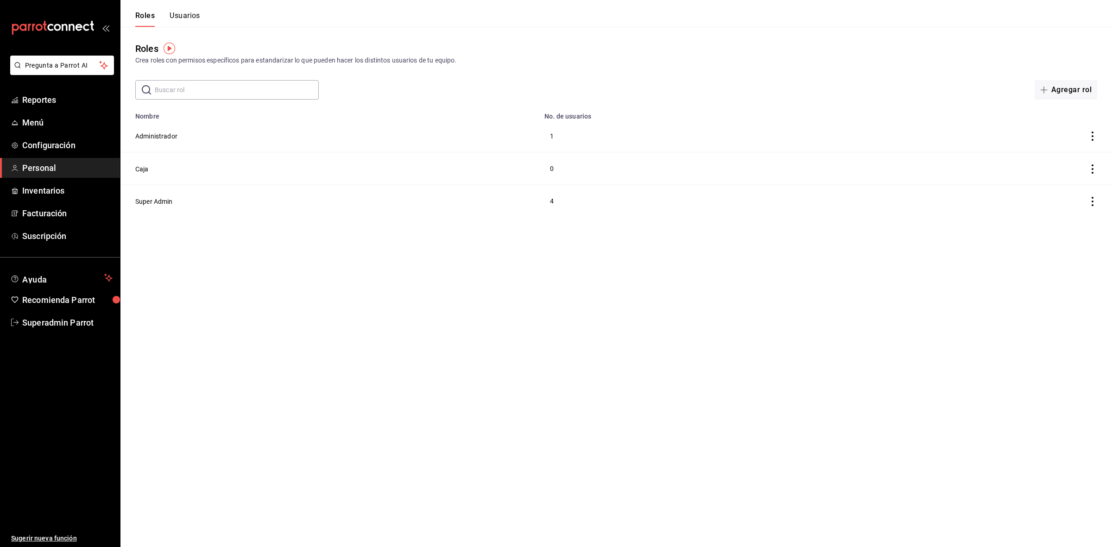
click at [189, 14] on button "Usuarios" at bounding box center [185, 19] width 31 height 16
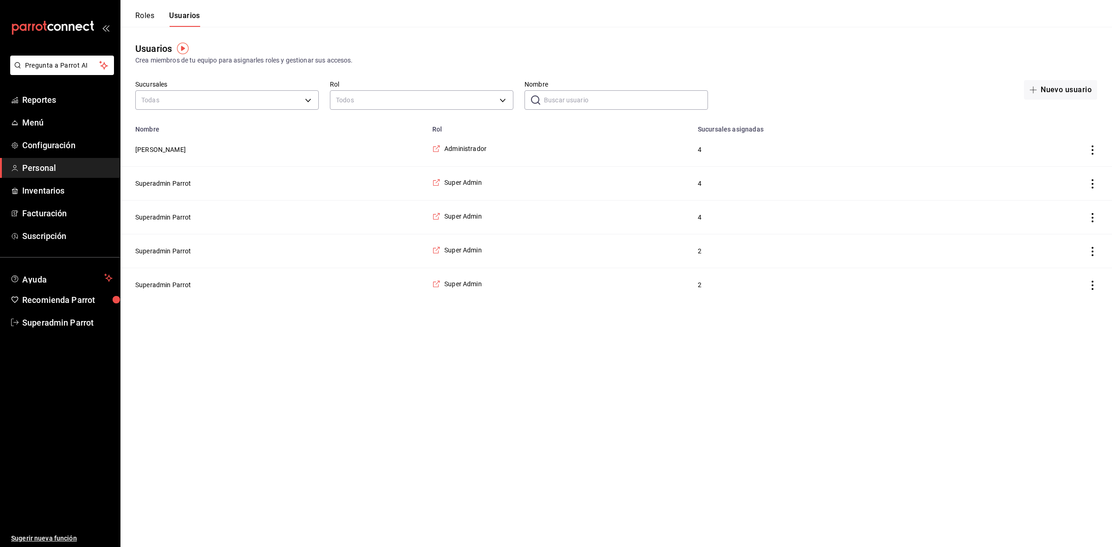
click at [164, 186] on button "Superadmin Parrot" at bounding box center [163, 183] width 56 height 9
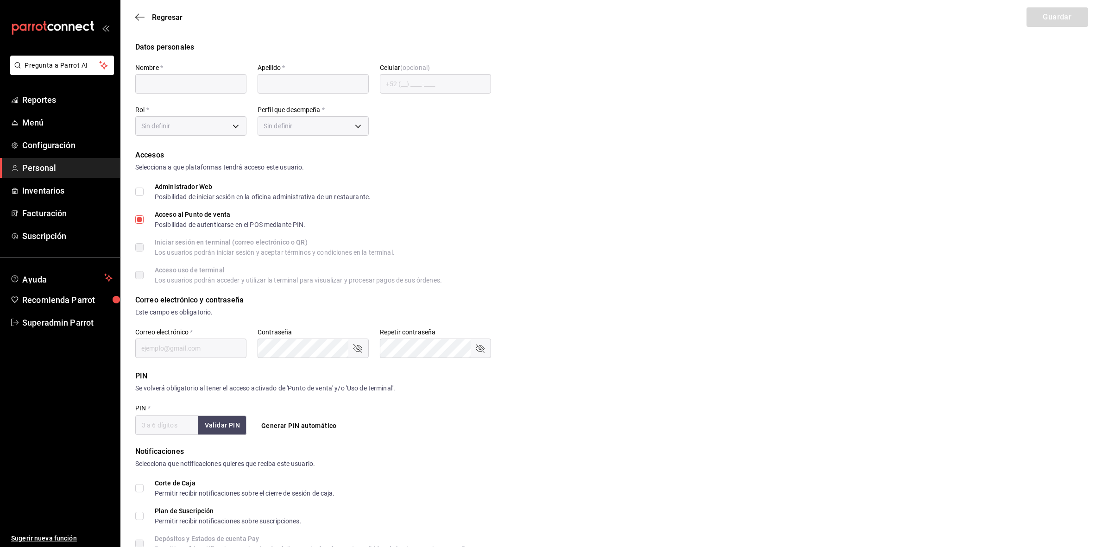
type input "Superadmin"
type input "Parrot"
checkbox input "true"
type input "berrymunch@itue.com"
type input "945501"
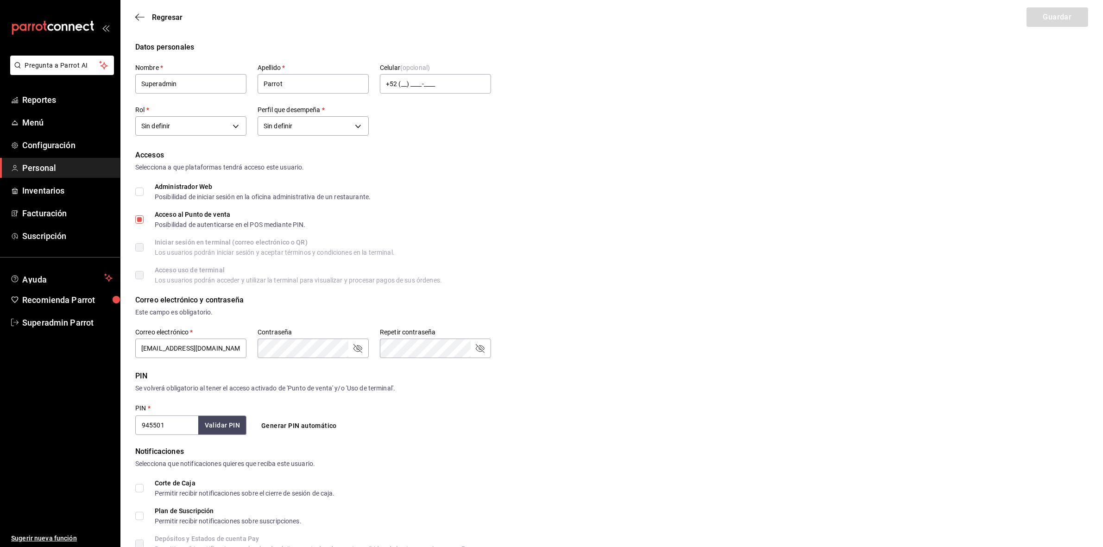
type input "0277e7bc-d0a0-40a8-856d-0d4627bf96fc"
type input "ADMIN"
checkbox input "true"
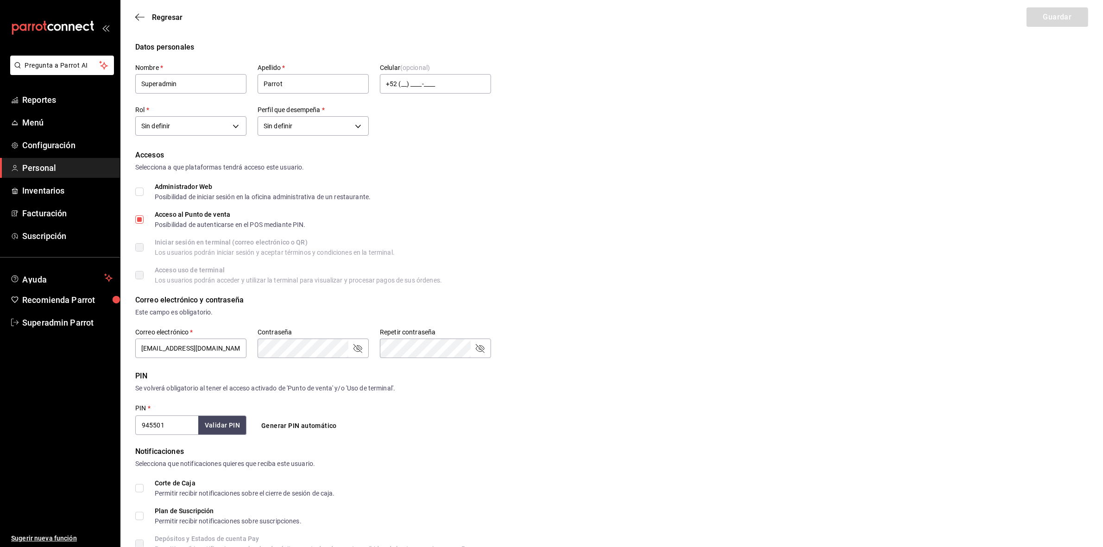
checkbox input "true"
drag, startPoint x: 174, startPoint y: 429, endPoint x: 140, endPoint y: 434, distance: 34.3
click at [140, 434] on form "Datos personales Nombre   * Superadmin Apellido   * Parrot Celular (opcional) +…" at bounding box center [611, 353] width 953 height 622
click at [71, 320] on span "Superadmin Parrot" at bounding box center [67, 322] width 90 height 13
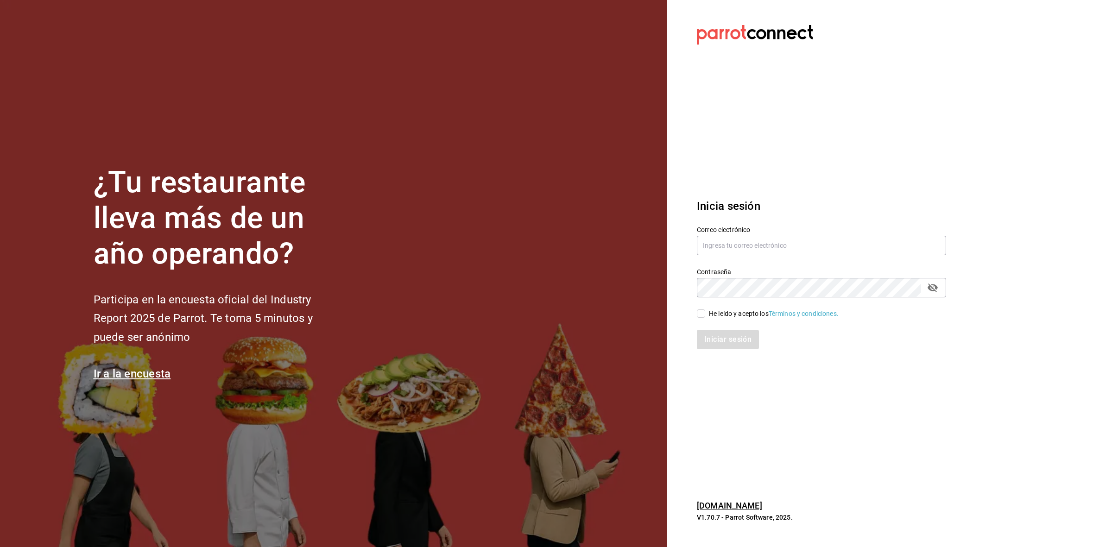
click at [781, 235] on div "Correo electrónico" at bounding box center [821, 241] width 249 height 31
drag, startPoint x: 775, startPoint y: 246, endPoint x: 769, endPoint y: 255, distance: 10.0
click at [770, 254] on input "text" at bounding box center [821, 245] width 249 height 19
paste input "boqueria@lomas.com"
type input "boqueria@lomas.com"
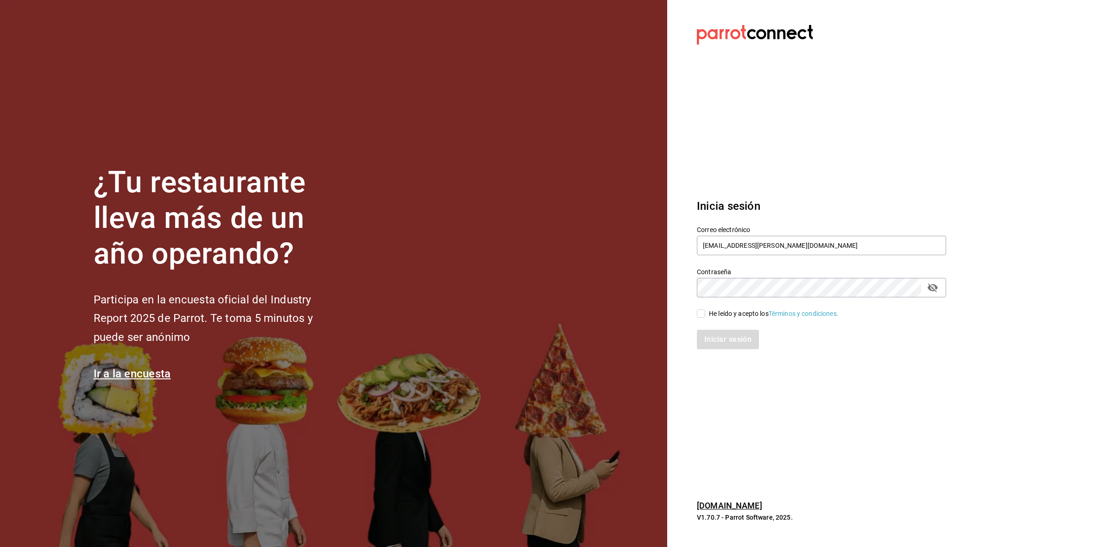
click at [788, 297] on div "He leído y acepto los Términos y condiciones." at bounding box center [815, 307] width 260 height 21
click at [704, 314] on input "He leído y acepto los Términos y condiciones." at bounding box center [701, 313] width 8 height 8
checkbox input "true"
click at [712, 343] on button "Iniciar sesión" at bounding box center [728, 339] width 63 height 19
